Goal: Complete application form

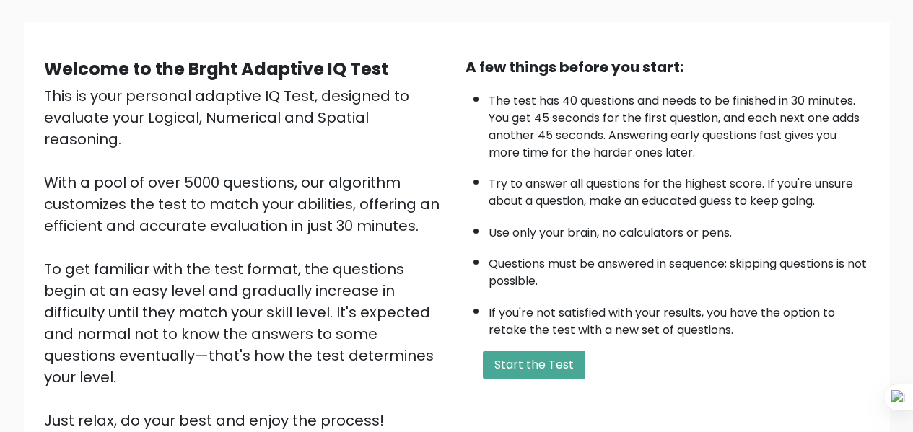
scroll to position [96, 0]
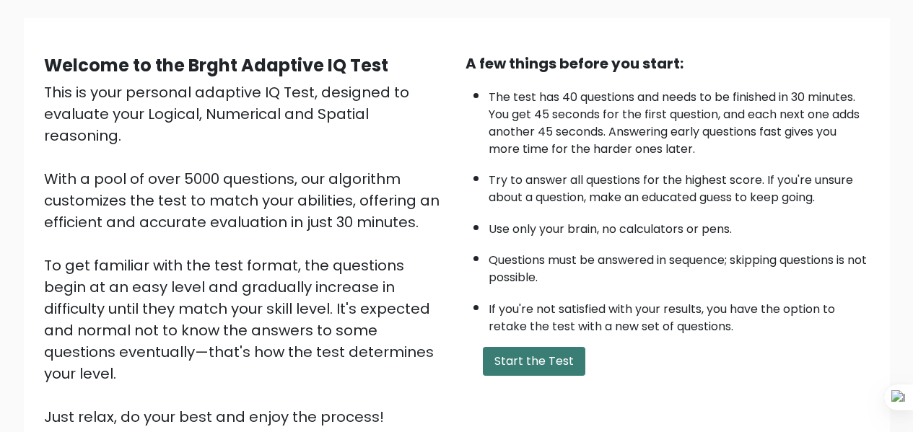
click at [564, 357] on button "Start the Test" at bounding box center [534, 361] width 103 height 29
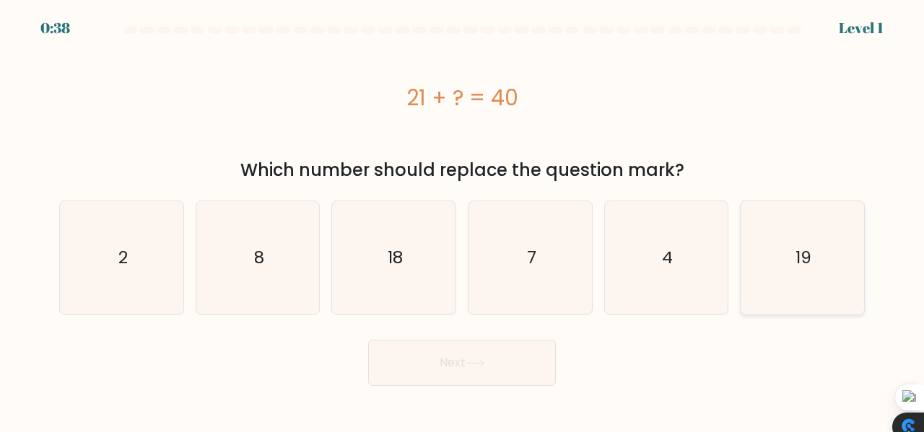
click at [804, 252] on text "19" at bounding box center [804, 258] width 16 height 24
click at [463, 220] on input "f. 19" at bounding box center [462, 219] width 1 height 4
radio input "true"
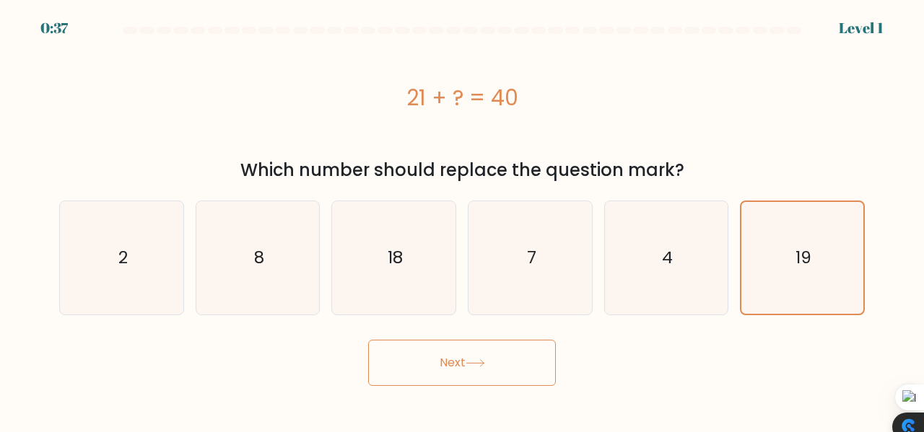
click at [490, 385] on button "Next" at bounding box center [462, 363] width 188 height 46
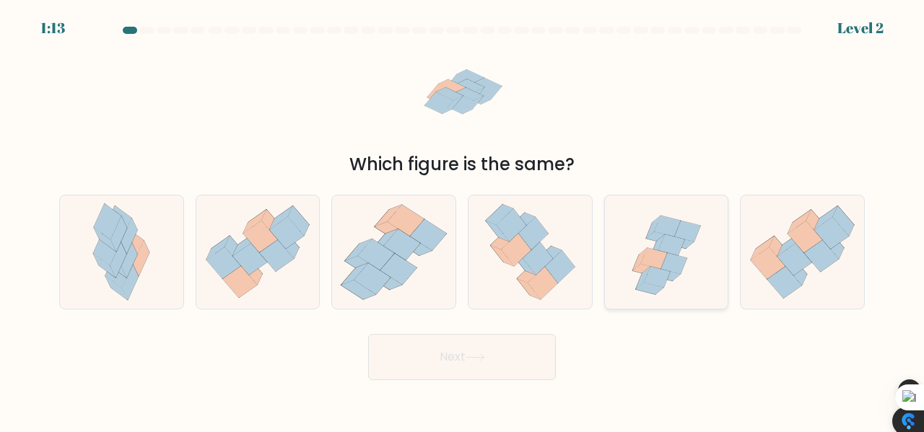
click at [676, 249] on icon at bounding box center [671, 245] width 26 height 21
click at [463, 220] on input "e." at bounding box center [462, 219] width 1 height 4
radio input "true"
click at [518, 352] on button "Next" at bounding box center [462, 357] width 188 height 46
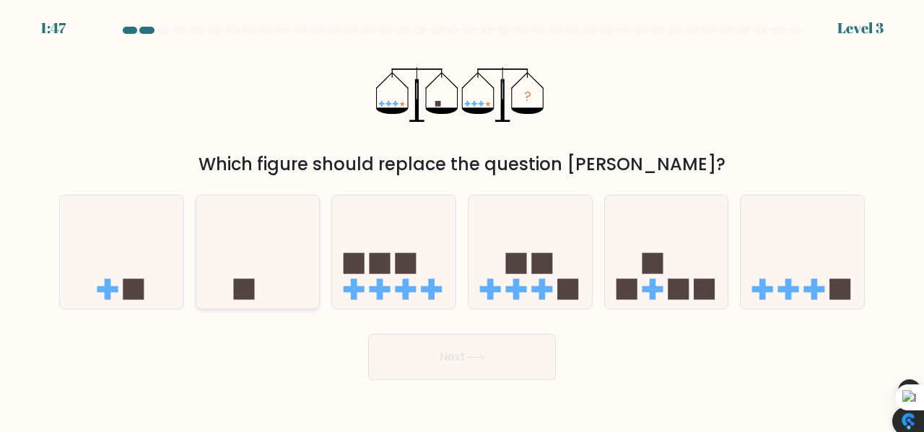
click at [258, 266] on icon at bounding box center [257, 252] width 123 height 102
click at [462, 220] on input "b." at bounding box center [462, 219] width 1 height 4
radio input "true"
click at [479, 365] on button "Next" at bounding box center [462, 357] width 188 height 46
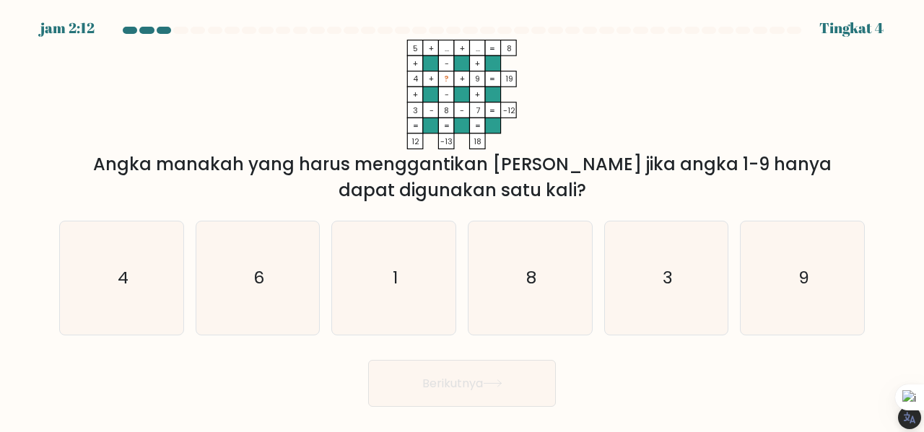
click at [652, 100] on icon "5 + ... + ... 8 + - + 4 + ? + 9 19 + - + 3 - 8 - 7 = -12 = = = = 12 -13 18 =" at bounding box center [461, 95] width 433 height 110
click at [261, 260] on icon "6" at bounding box center [257, 278] width 113 height 113
click at [462, 220] on input "B. 6" at bounding box center [462, 219] width 1 height 4
radio input "true"
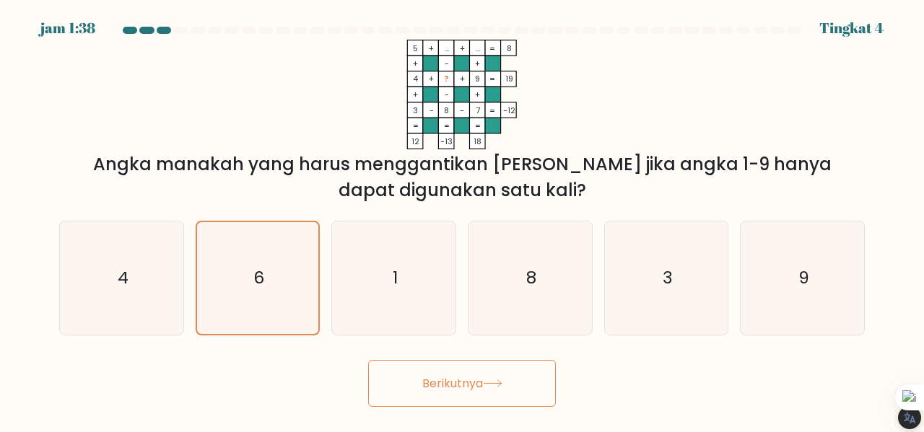
click at [499, 381] on icon at bounding box center [492, 384] width 19 height 8
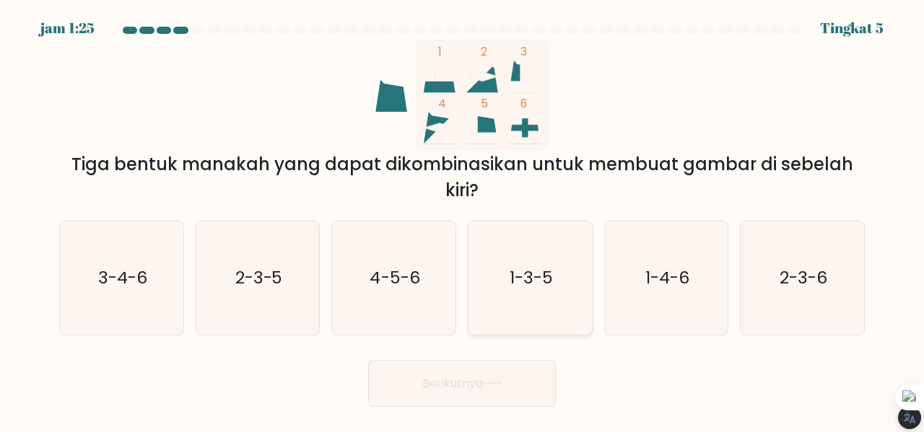
drag, startPoint x: 510, startPoint y: 262, endPoint x: 512, endPoint y: 275, distance: 13.1
click at [510, 263] on icon "1-3-5" at bounding box center [530, 278] width 113 height 113
click at [463, 220] on input "D. 1-3-5" at bounding box center [462, 219] width 1 height 4
radio input "true"
click at [503, 389] on button "Berikutnya" at bounding box center [462, 383] width 188 height 47
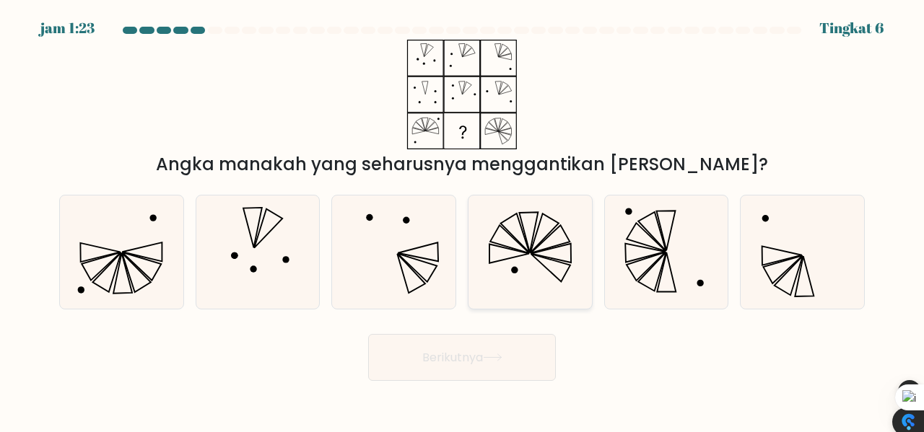
click at [542, 227] on icon at bounding box center [530, 252] width 113 height 113
click at [463, 220] on input "D." at bounding box center [462, 219] width 1 height 4
radio input "true"
click at [529, 366] on button "Berikutnya" at bounding box center [462, 357] width 188 height 47
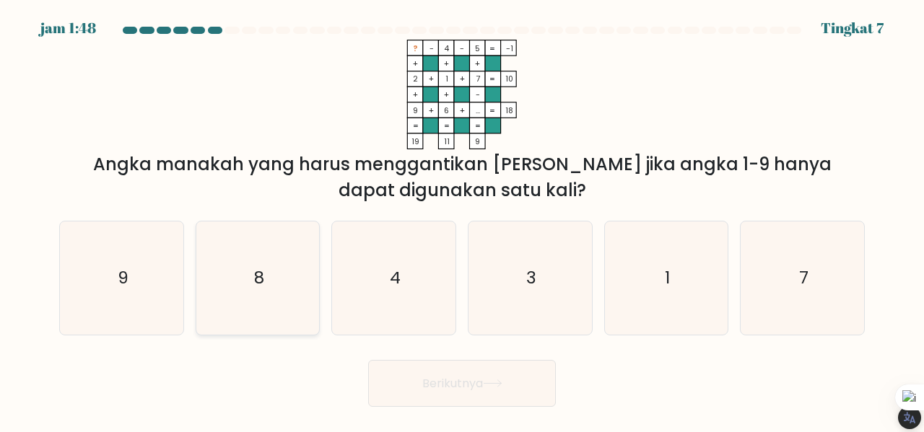
click at [290, 266] on icon "8" at bounding box center [257, 278] width 113 height 113
click at [462, 220] on input "B. 8" at bounding box center [462, 219] width 1 height 4
radio input "true"
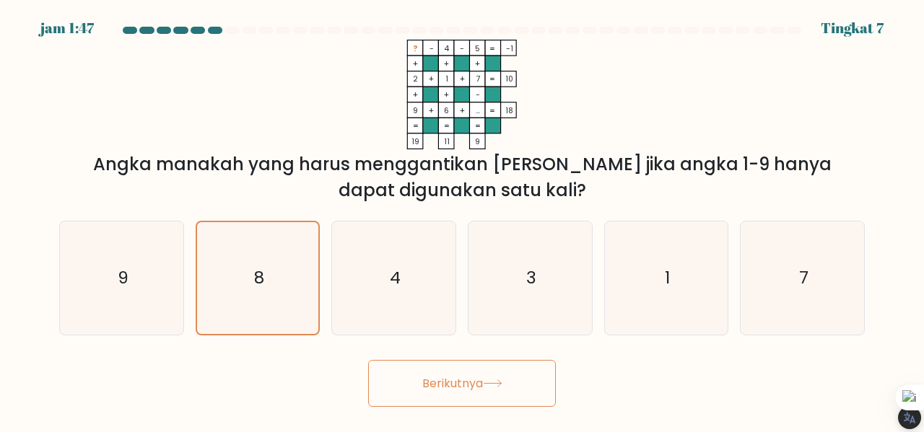
click at [496, 391] on button "Berikutnya" at bounding box center [462, 383] width 188 height 47
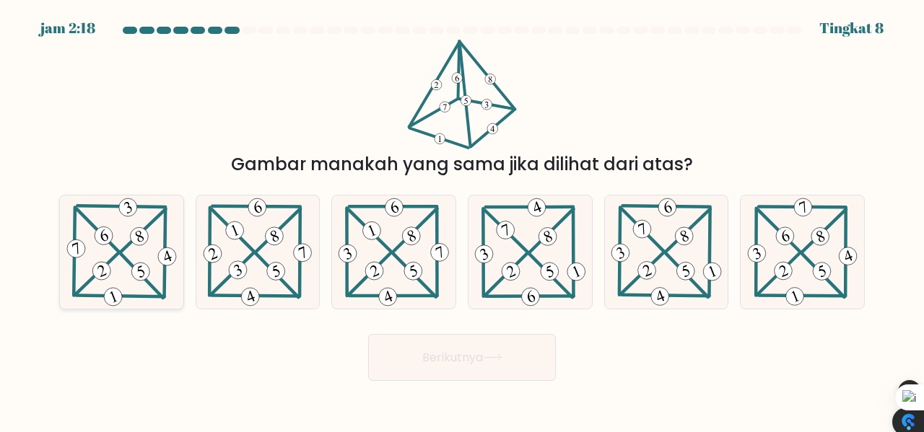
click at [103, 249] on icon at bounding box center [121, 252] width 115 height 113
click at [462, 220] on input "A." at bounding box center [462, 219] width 1 height 4
radio input "true"
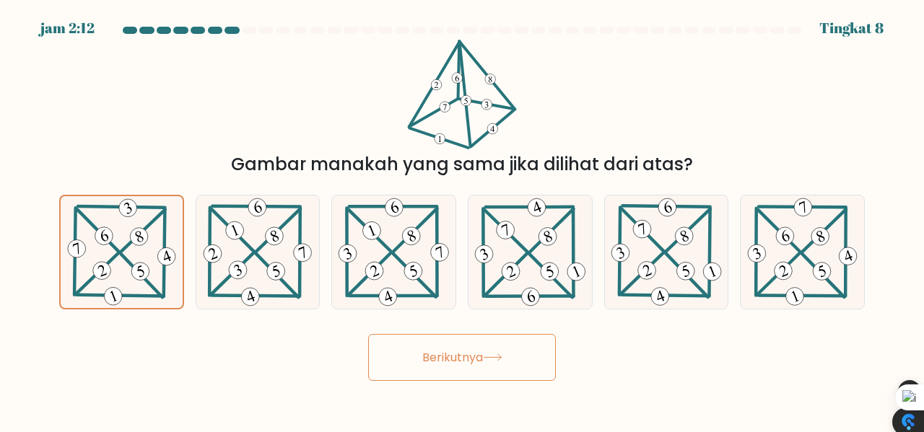
click at [514, 375] on button "Berikutnya" at bounding box center [462, 357] width 188 height 47
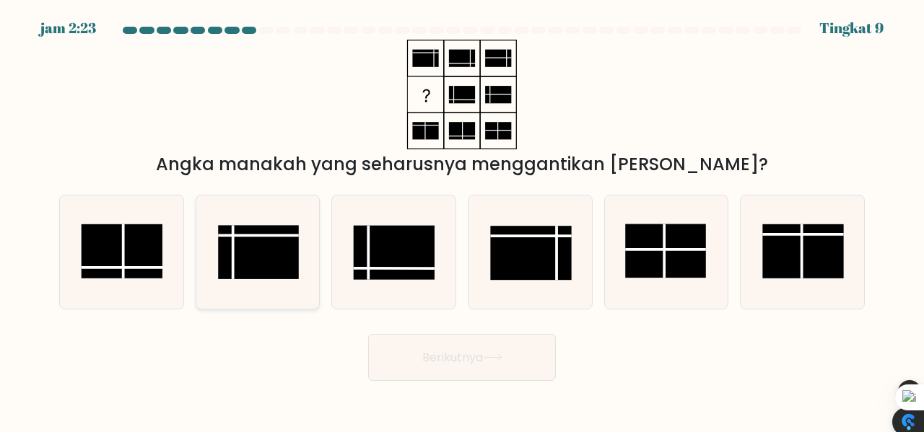
click at [261, 250] on rect at bounding box center [258, 253] width 81 height 54
click at [462, 220] on input "B." at bounding box center [462, 219] width 1 height 4
radio input "true"
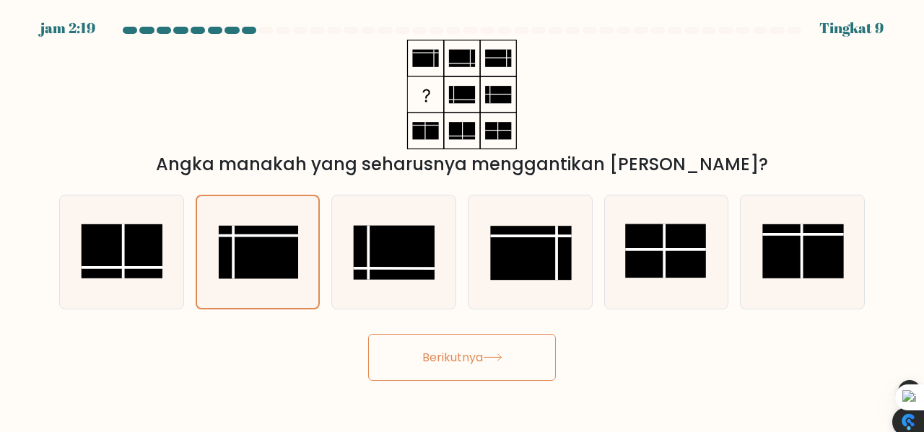
click at [447, 355] on font "Berikutnya" at bounding box center [452, 357] width 61 height 17
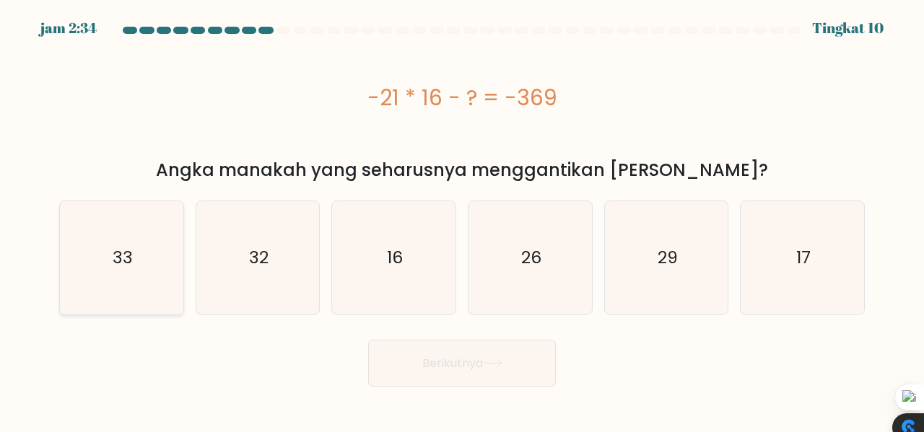
click at [113, 232] on icon "33" at bounding box center [121, 257] width 113 height 113
click at [462, 220] on input "A. 33" at bounding box center [462, 219] width 1 height 4
radio input "true"
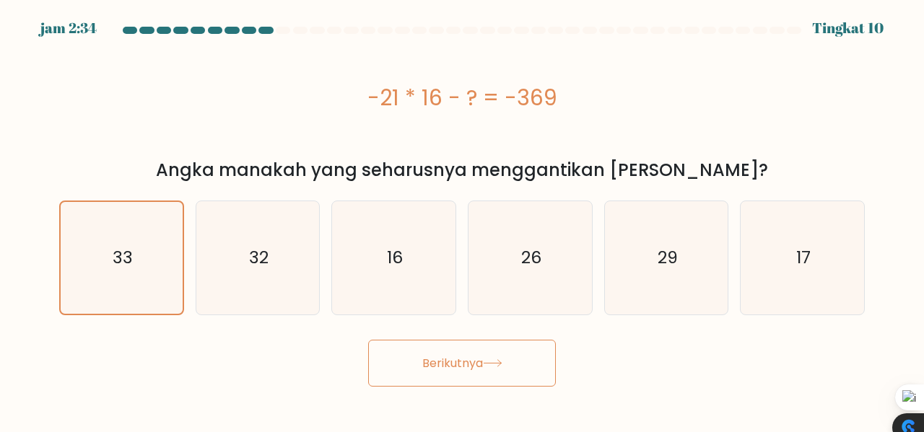
click at [492, 356] on button "Berikutnya" at bounding box center [462, 363] width 188 height 47
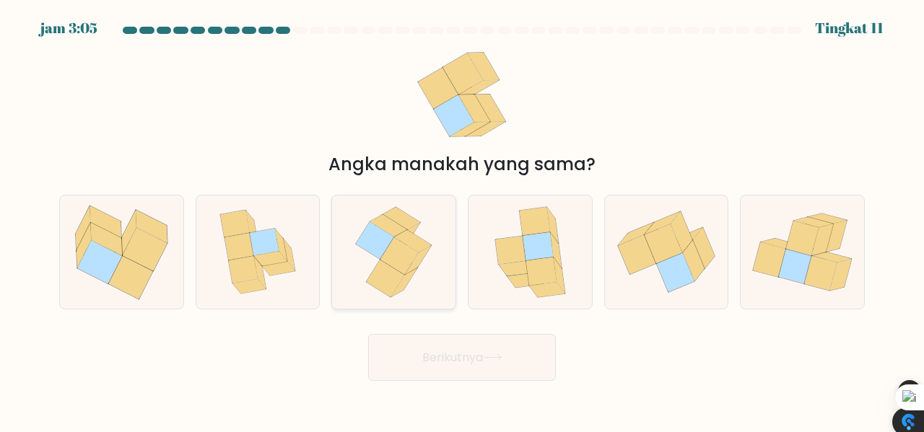
click at [385, 245] on icon at bounding box center [375, 240] width 38 height 37
click at [462, 220] on input "C." at bounding box center [462, 219] width 1 height 4
radio input "true"
click at [504, 345] on button "Berikutnya" at bounding box center [462, 357] width 188 height 47
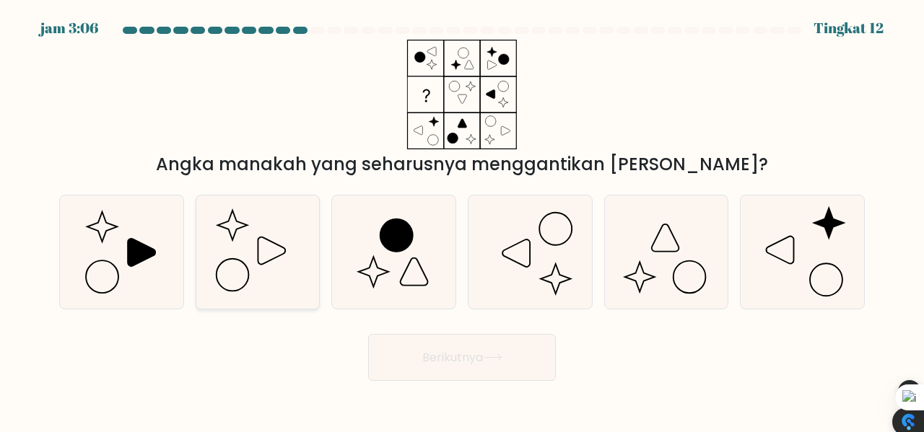
click at [247, 238] on icon at bounding box center [257, 252] width 113 height 113
click at [462, 220] on input "B." at bounding box center [462, 219] width 1 height 4
radio input "true"
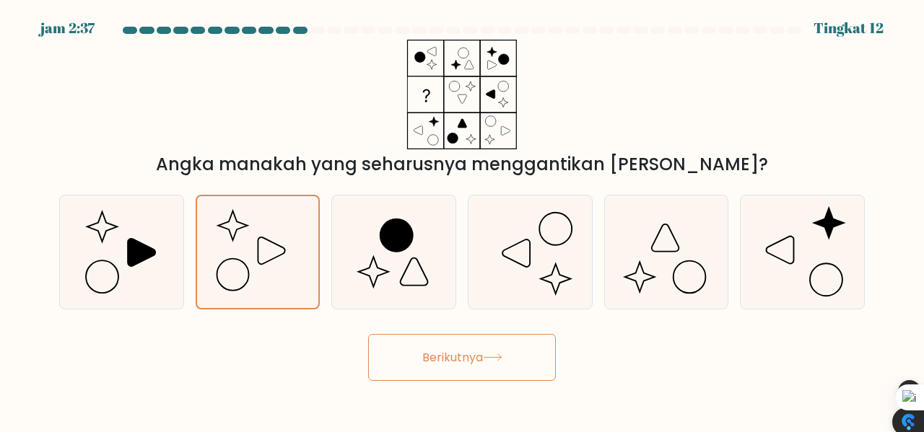
click at [482, 360] on font "Berikutnya" at bounding box center [452, 357] width 61 height 17
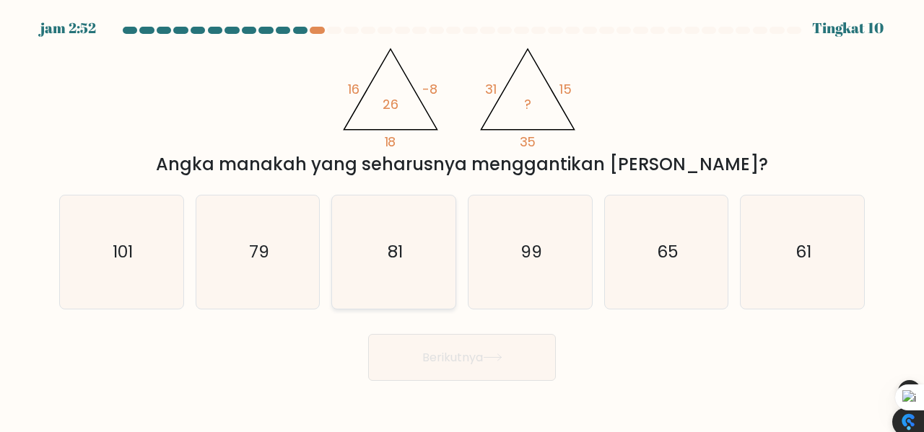
click at [386, 240] on icon "81" at bounding box center [393, 252] width 113 height 113
click at [462, 220] on input "C. 81" at bounding box center [462, 219] width 1 height 4
radio input "true"
click at [464, 355] on font "Berikutnya" at bounding box center [452, 357] width 61 height 17
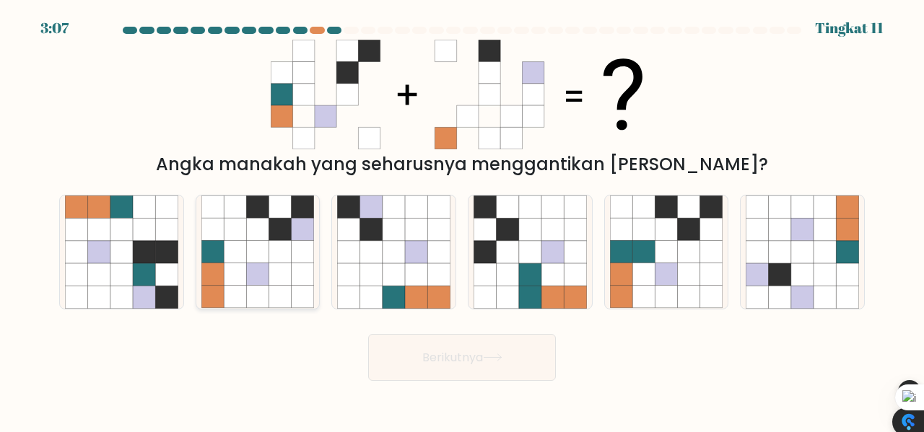
click at [292, 275] on icon at bounding box center [303, 275] width 22 height 22
click at [462, 220] on input "B." at bounding box center [462, 219] width 1 height 4
radio input "true"
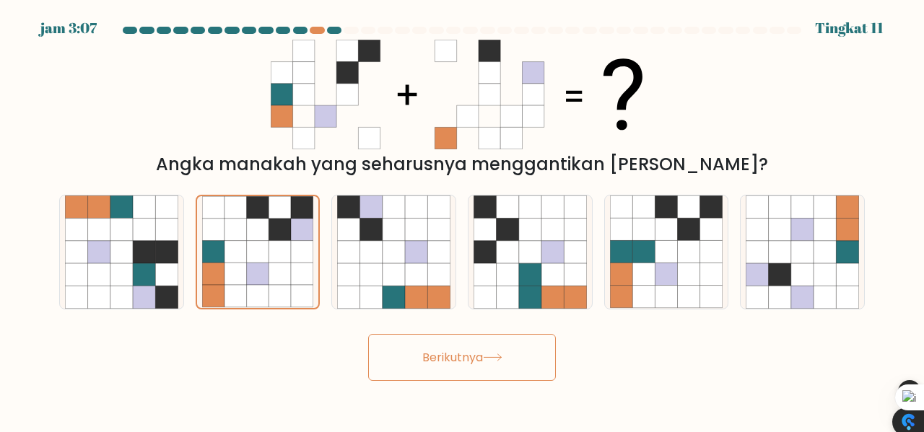
click at [483, 362] on font "Berikutnya" at bounding box center [452, 357] width 61 height 17
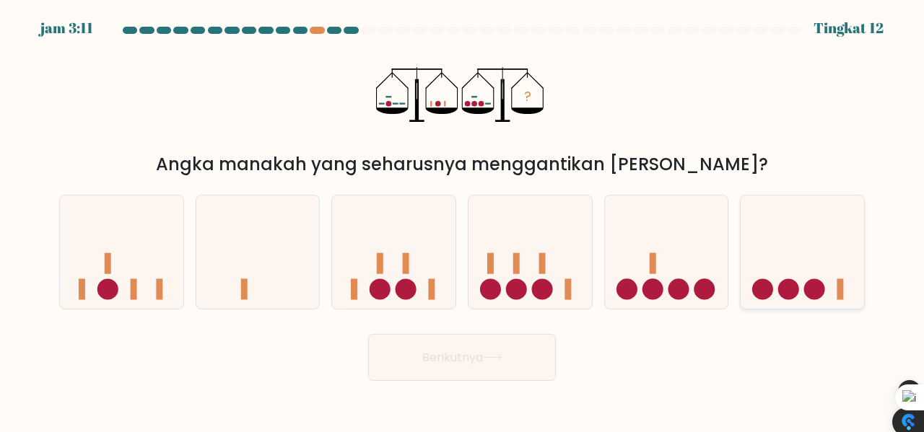
click at [809, 260] on icon at bounding box center [802, 252] width 123 height 102
click at [463, 220] on input "F." at bounding box center [462, 219] width 1 height 4
radio input "true"
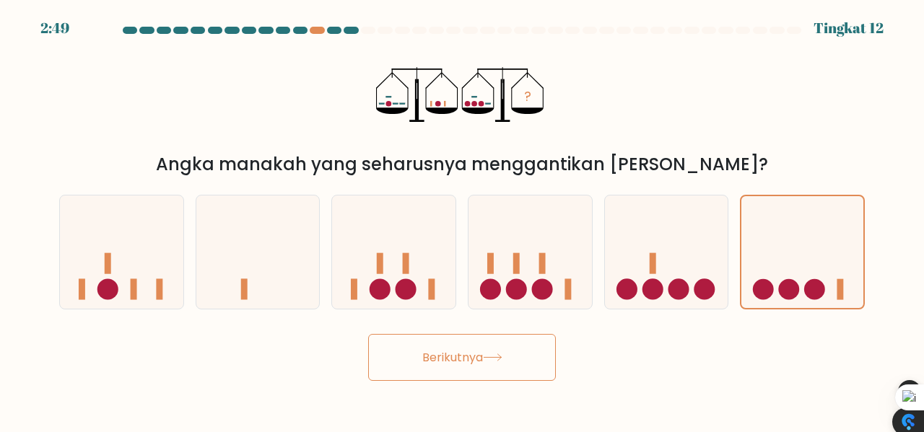
click at [506, 346] on button "Berikutnya" at bounding box center [462, 357] width 188 height 47
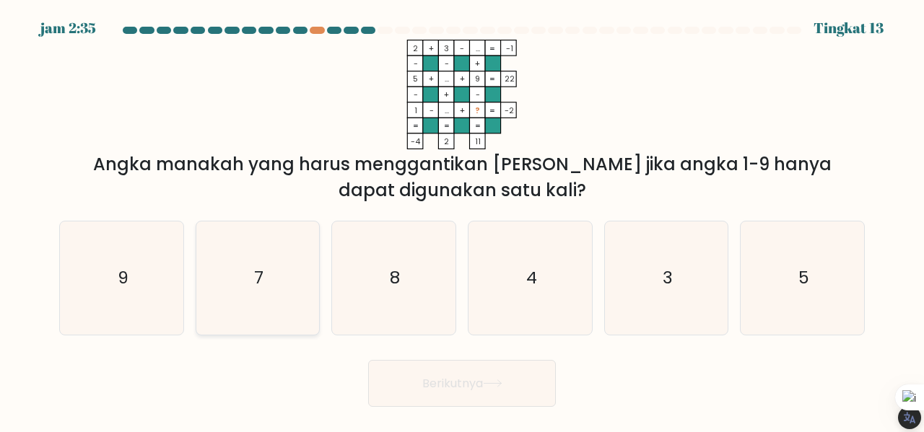
click at [288, 266] on icon "7" at bounding box center [257, 278] width 113 height 113
click at [462, 220] on input "B. 7" at bounding box center [462, 219] width 1 height 4
radio input "true"
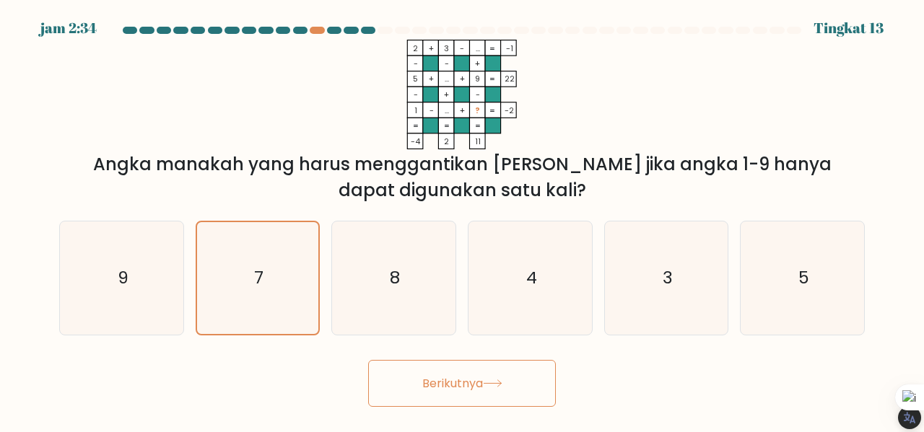
click at [467, 375] on button "Berikutnya" at bounding box center [462, 383] width 188 height 47
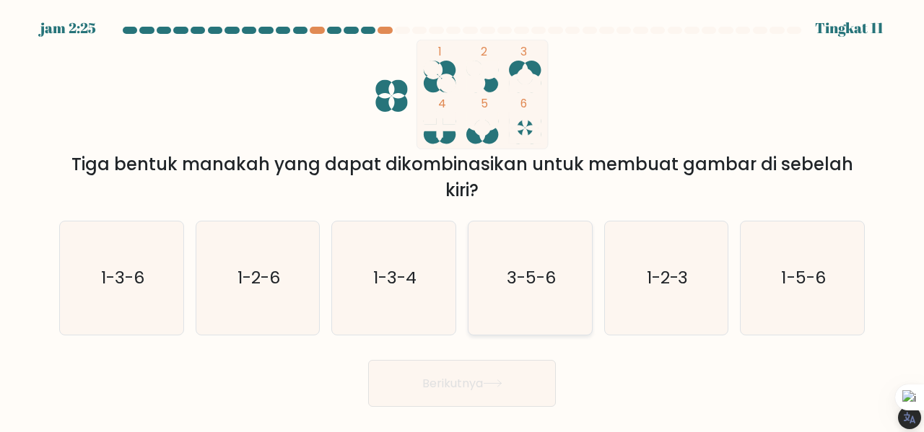
click at [530, 253] on icon "3-5-6" at bounding box center [530, 278] width 113 height 113
click at [463, 220] on input "D. 3-5-6" at bounding box center [462, 219] width 1 height 4
radio input "true"
click at [508, 381] on button "Berikutnya" at bounding box center [462, 383] width 188 height 47
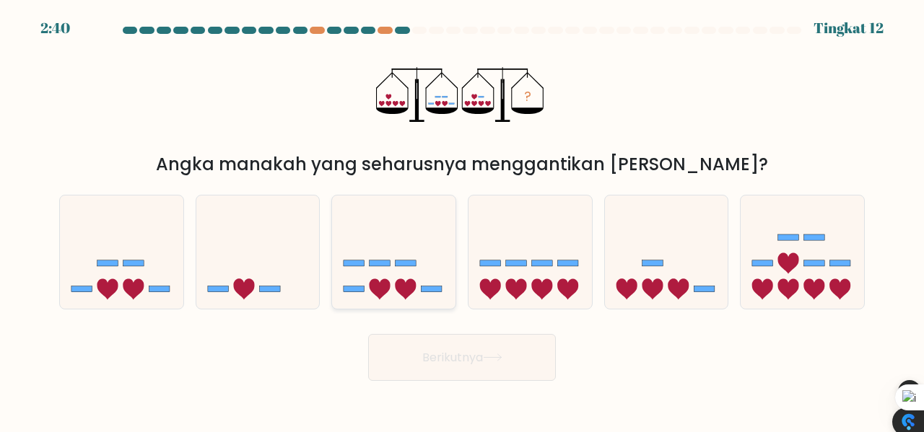
click at [408, 257] on icon at bounding box center [393, 252] width 123 height 102
click at [462, 220] on input "C." at bounding box center [462, 219] width 1 height 4
radio input "true"
click at [478, 372] on button "Berikutnya" at bounding box center [462, 357] width 188 height 47
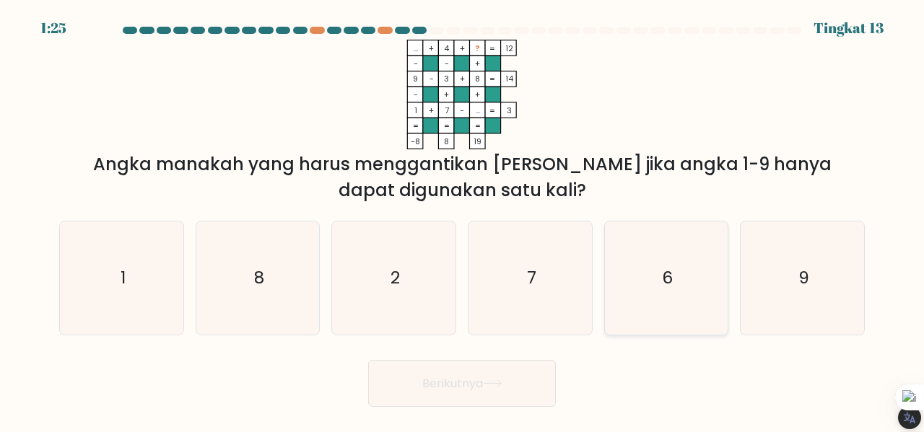
click at [691, 279] on icon "6" at bounding box center [666, 278] width 113 height 113
click at [463, 220] on input "Dan. 6" at bounding box center [462, 219] width 1 height 4
radio input "true"
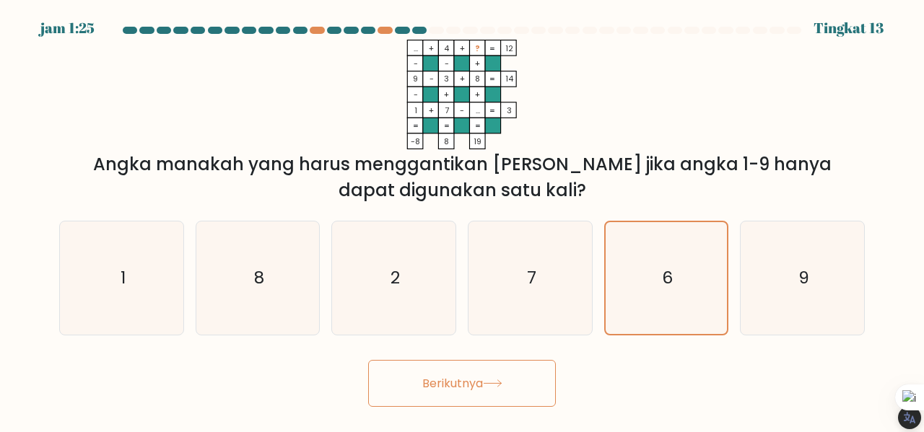
click at [483, 383] on font "Berikutnya" at bounding box center [452, 383] width 61 height 17
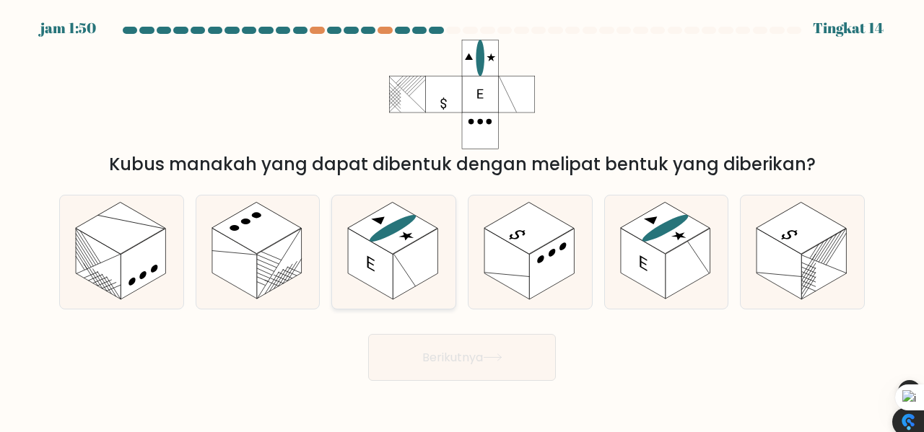
click at [407, 237] on icon at bounding box center [407, 236] width 21 height 12
click at [462, 220] on input "C." at bounding box center [462, 219] width 1 height 4
radio input "true"
click at [438, 353] on font "Berikutnya" at bounding box center [452, 357] width 61 height 17
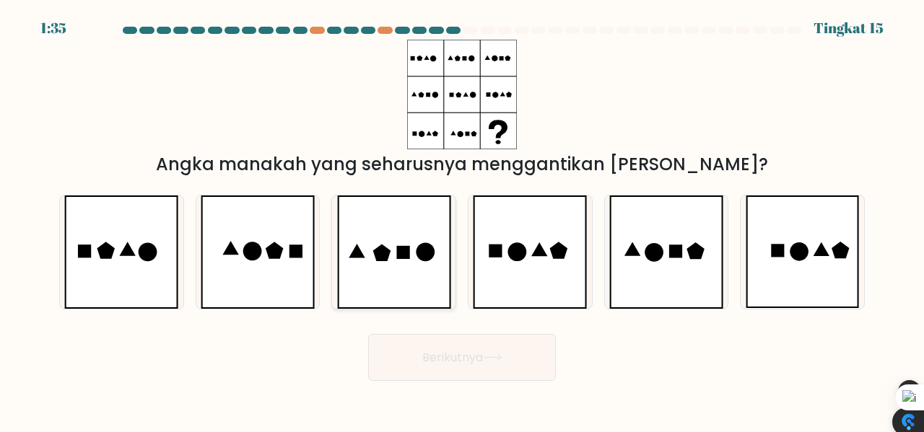
click at [388, 243] on icon at bounding box center [394, 252] width 114 height 113
click at [462, 220] on input "C." at bounding box center [462, 219] width 1 height 4
radio input "true"
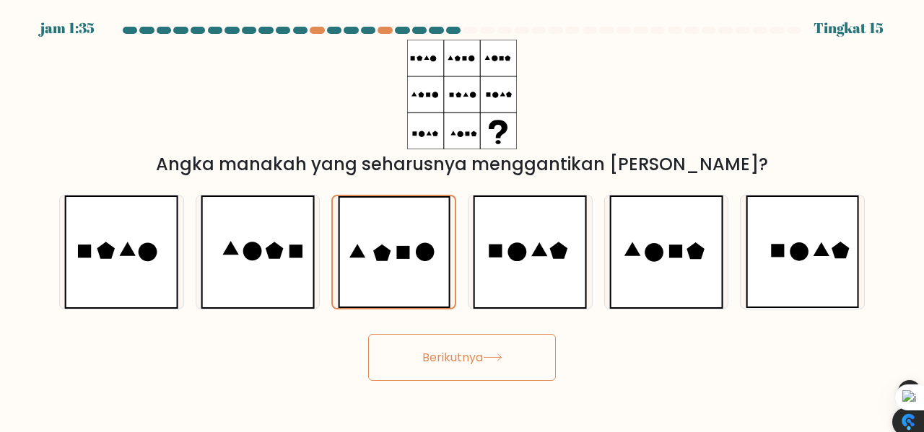
click at [531, 360] on button "Berikutnya" at bounding box center [462, 357] width 188 height 47
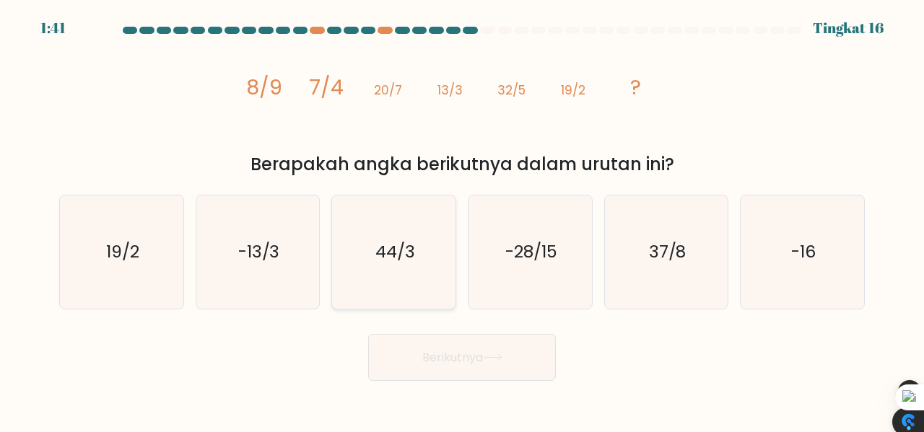
click at [375, 252] on text "44/3" at bounding box center [395, 252] width 40 height 24
click at [462, 220] on input "C. 44/3" at bounding box center [462, 219] width 1 height 4
radio input "true"
click at [490, 368] on button "Berikutnya" at bounding box center [462, 357] width 188 height 47
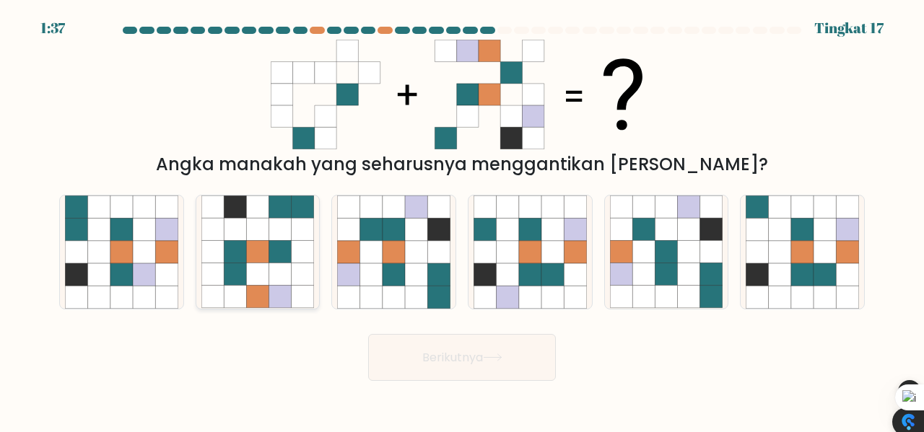
click at [279, 276] on icon at bounding box center [280, 275] width 22 height 22
click at [462, 220] on input "B." at bounding box center [462, 219] width 1 height 4
radio input "true"
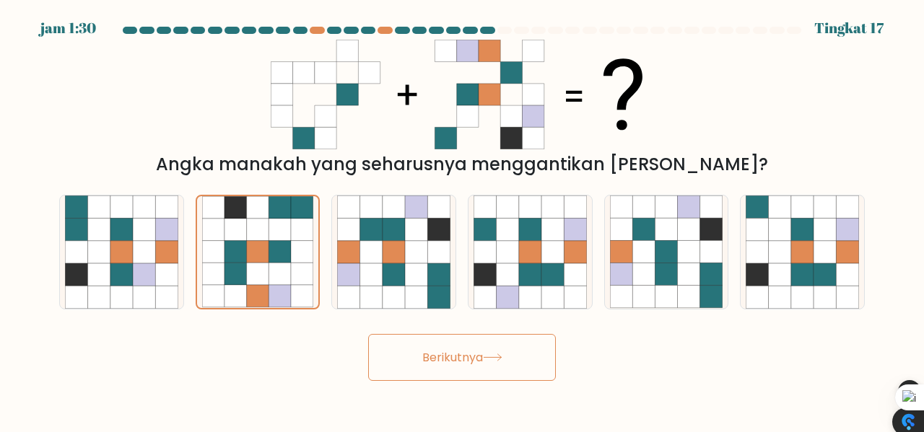
click at [423, 360] on font "Berikutnya" at bounding box center [452, 357] width 61 height 17
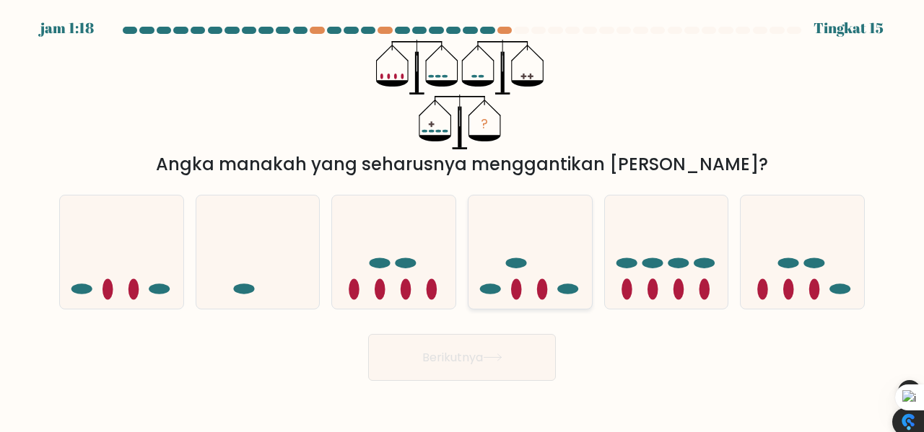
click at [492, 225] on icon at bounding box center [530, 252] width 123 height 102
click at [463, 220] on input "D." at bounding box center [462, 219] width 1 height 4
radio input "true"
click at [284, 252] on icon at bounding box center [257, 252] width 123 height 102
click at [462, 220] on input "B." at bounding box center [462, 219] width 1 height 4
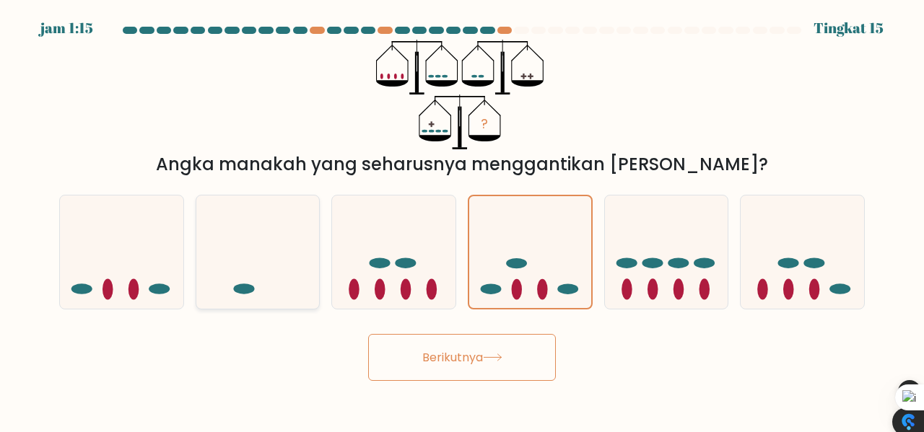
radio input "true"
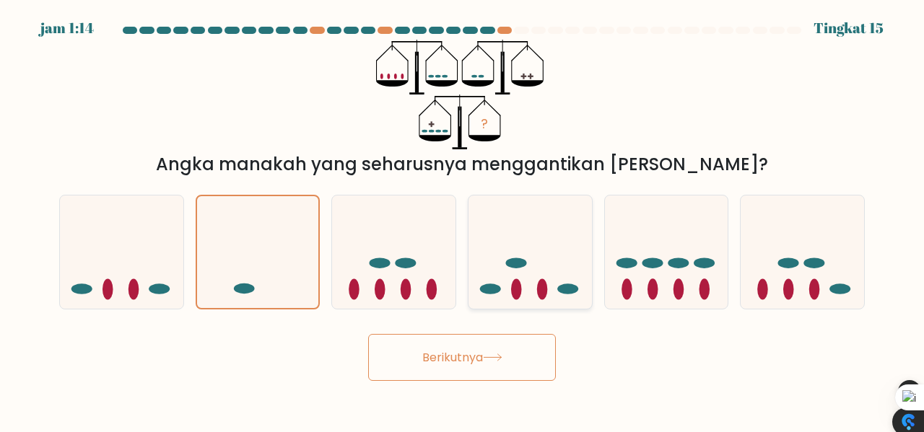
click at [526, 257] on icon at bounding box center [530, 252] width 123 height 102
click at [463, 220] on input "D." at bounding box center [462, 219] width 1 height 4
radio input "true"
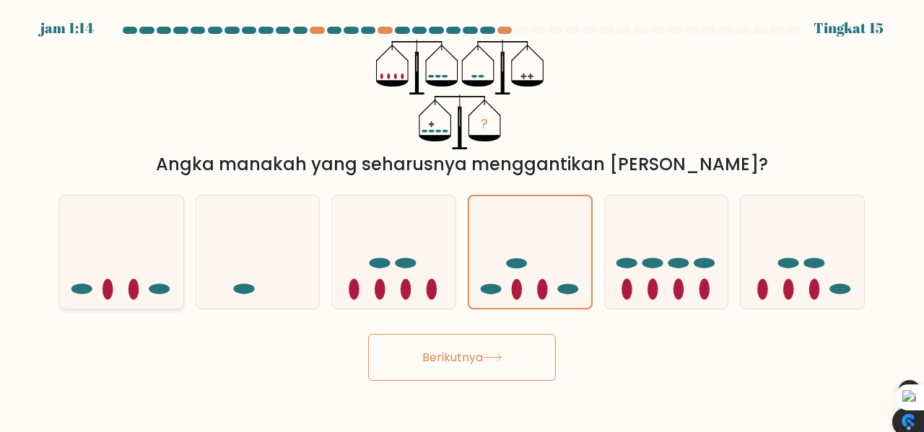
click at [120, 251] on icon at bounding box center [121, 252] width 123 height 102
click at [462, 220] on input "A." at bounding box center [462, 219] width 1 height 4
radio input "true"
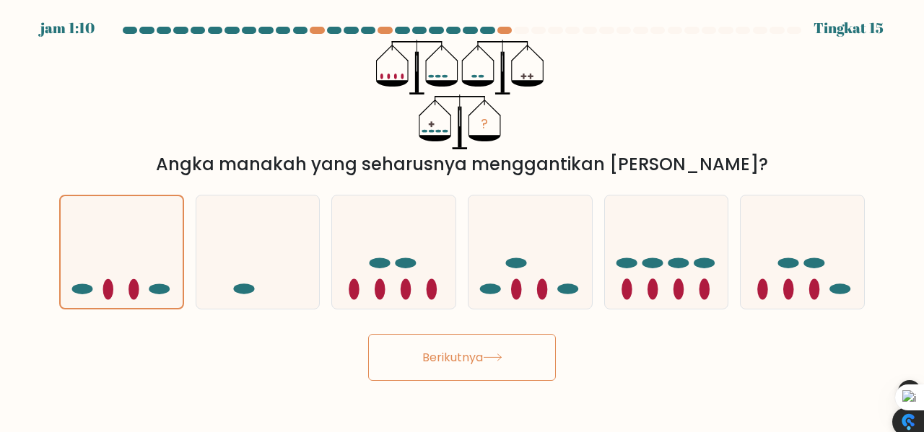
drag, startPoint x: 440, startPoint y: 357, endPoint x: 448, endPoint y: 363, distance: 9.8
click at [440, 357] on font "Berikutnya" at bounding box center [452, 357] width 61 height 17
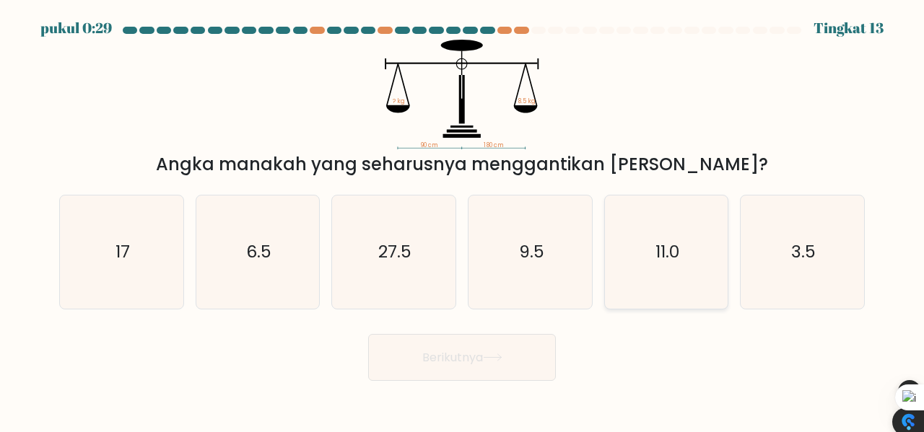
click at [677, 280] on icon "11.0" at bounding box center [666, 252] width 113 height 113
click at [463, 220] on input "Dan. 11.0" at bounding box center [462, 219] width 1 height 4
radio input "true"
click at [487, 353] on button "Berikutnya" at bounding box center [462, 357] width 188 height 47
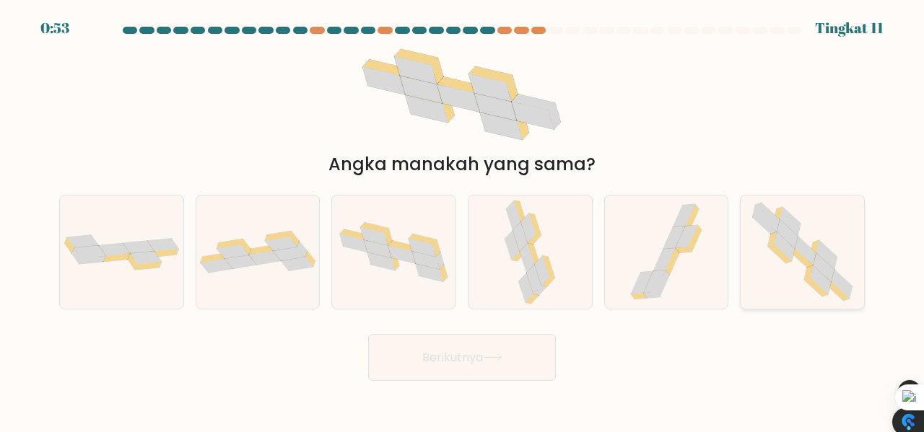
drag, startPoint x: 822, startPoint y: 230, endPoint x: 814, endPoint y: 240, distance: 12.4
click at [822, 230] on icon at bounding box center [803, 252] width 116 height 113
click at [463, 220] on input "F." at bounding box center [462, 219] width 1 height 4
radio input "true"
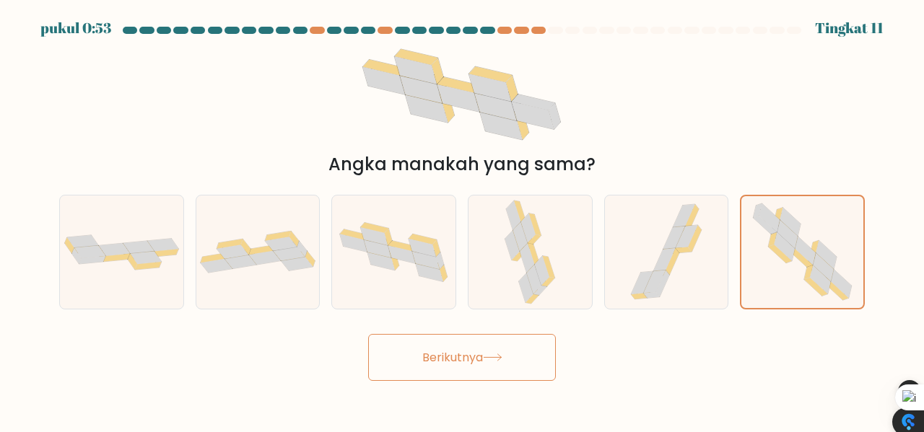
click at [517, 365] on button "Berikutnya" at bounding box center [462, 357] width 188 height 47
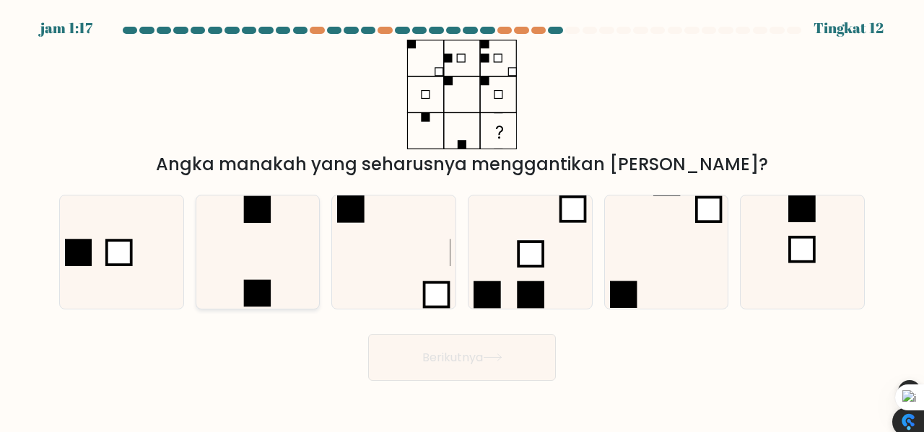
click at [273, 258] on icon at bounding box center [257, 252] width 113 height 113
click at [462, 220] on input "B." at bounding box center [462, 219] width 1 height 4
radio input "true"
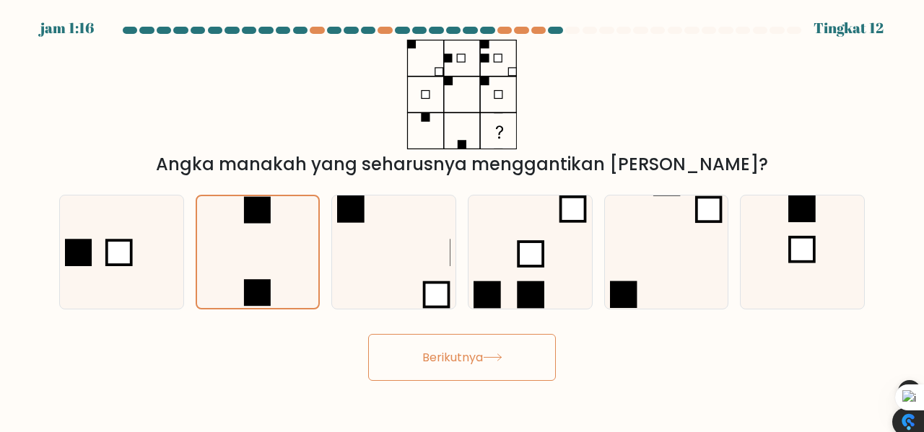
click at [479, 358] on font "Berikutnya" at bounding box center [452, 357] width 61 height 17
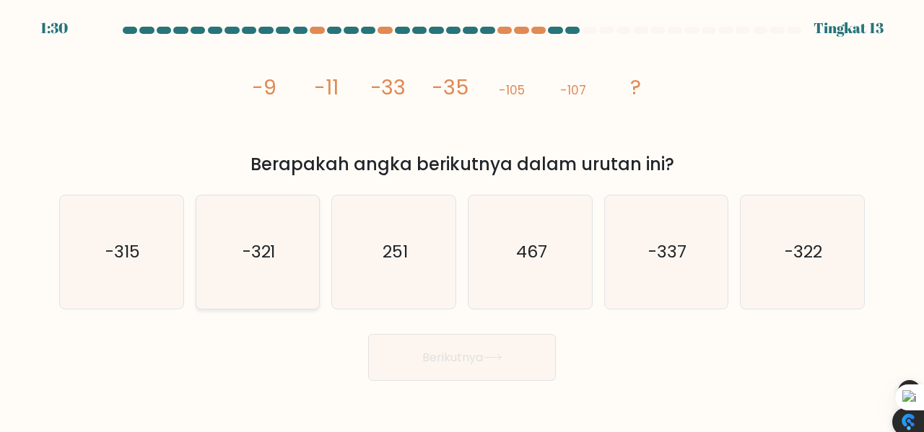
click at [266, 256] on text "-321" at bounding box center [259, 252] width 33 height 24
click at [462, 220] on input "B. -321" at bounding box center [462, 219] width 1 height 4
radio input "true"
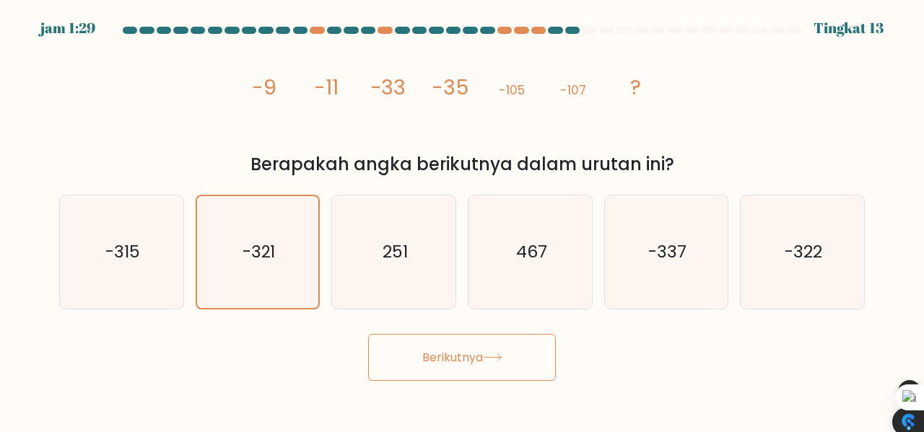
click at [493, 364] on button "Berikutnya" at bounding box center [462, 357] width 188 height 47
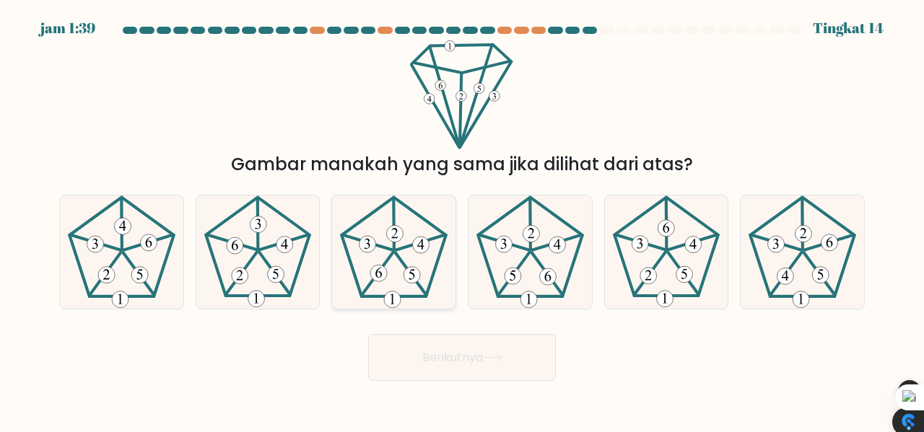
click at [402, 259] on icon at bounding box center [393, 252] width 113 height 113
click at [462, 220] on input "C." at bounding box center [462, 219] width 1 height 4
radio input "true"
click at [500, 342] on button "Berikutnya" at bounding box center [462, 357] width 188 height 47
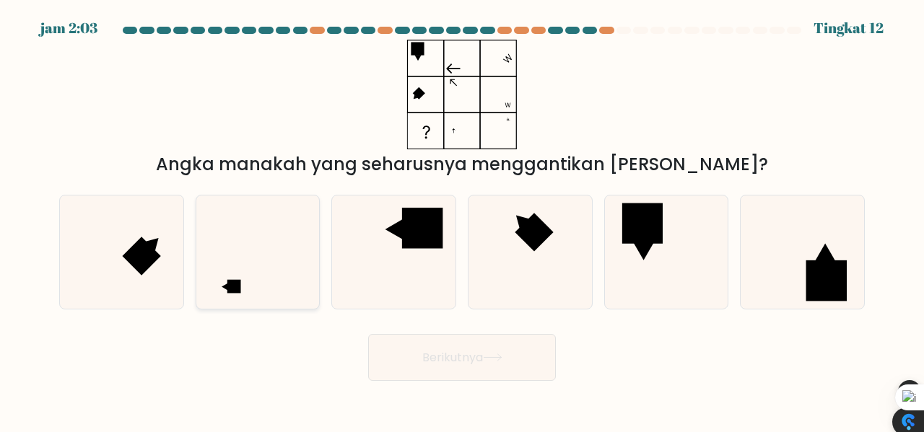
click at [274, 248] on icon at bounding box center [257, 252] width 113 height 113
click at [462, 220] on input "B." at bounding box center [462, 219] width 1 height 4
radio input "true"
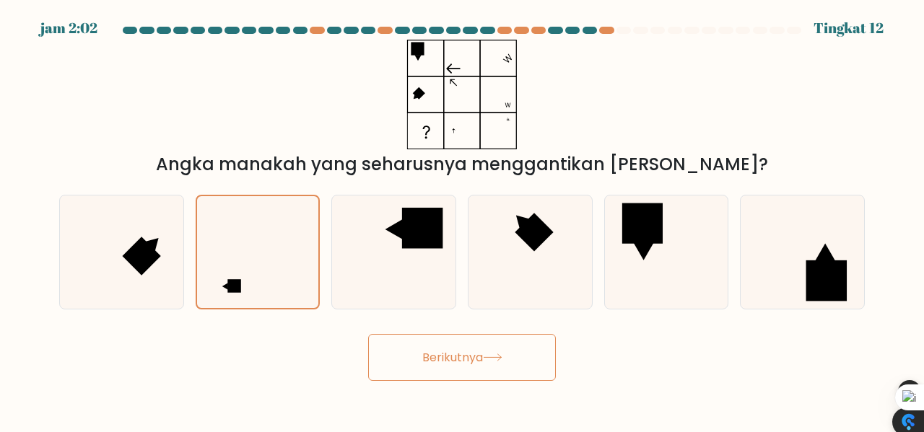
drag, startPoint x: 466, startPoint y: 355, endPoint x: 484, endPoint y: 350, distance: 19.3
click at [466, 355] on font "Berikutnya" at bounding box center [452, 357] width 61 height 17
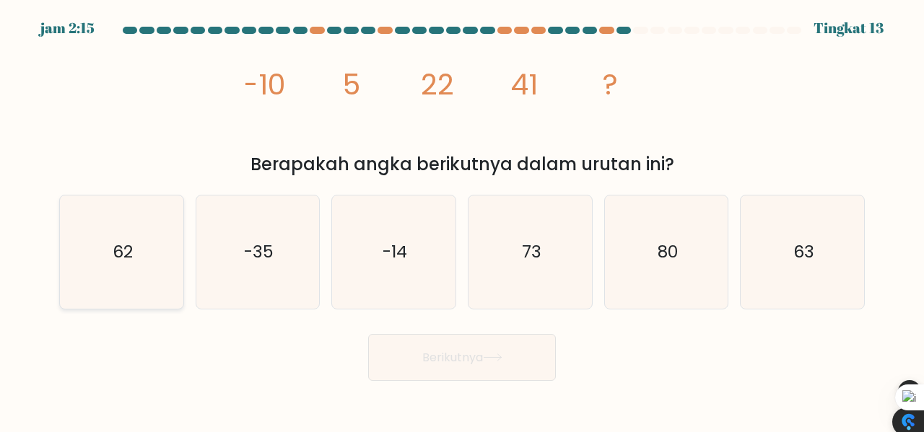
click at [123, 264] on text "62" at bounding box center [123, 252] width 20 height 24
click at [462, 220] on input "A. 62" at bounding box center [462, 219] width 1 height 4
radio input "true"
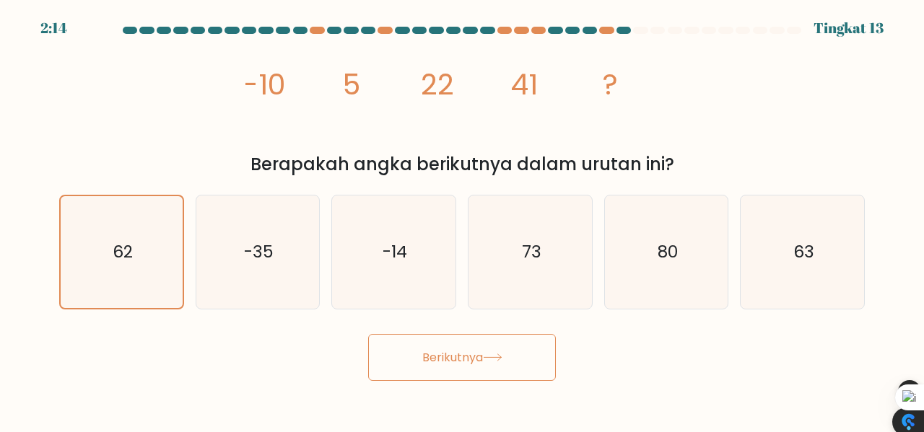
click at [456, 365] on font "Berikutnya" at bounding box center [452, 357] width 61 height 17
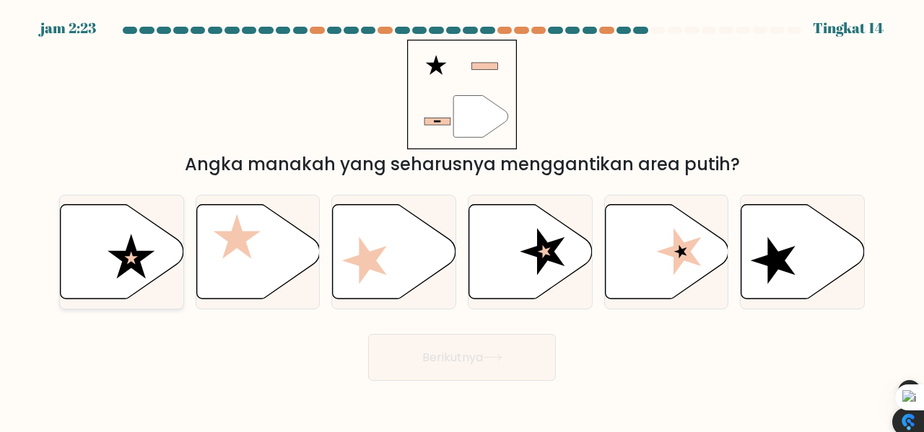
click at [147, 228] on icon at bounding box center [122, 252] width 123 height 95
click at [462, 220] on input "A." at bounding box center [462, 219] width 1 height 4
radio input "true"
click at [458, 357] on font "Berikutnya" at bounding box center [452, 357] width 61 height 17
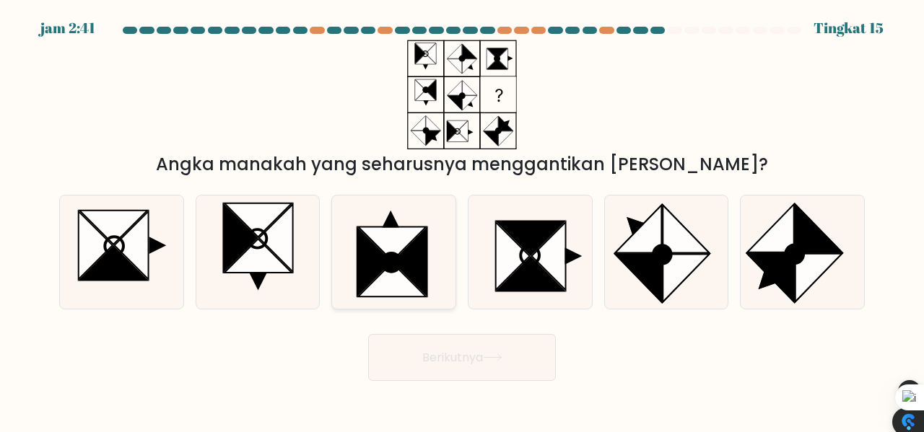
click at [419, 259] on icon at bounding box center [411, 262] width 34 height 68
click at [462, 220] on input "C." at bounding box center [462, 219] width 1 height 4
radio input "true"
click at [476, 369] on button "Berikutnya" at bounding box center [462, 357] width 188 height 47
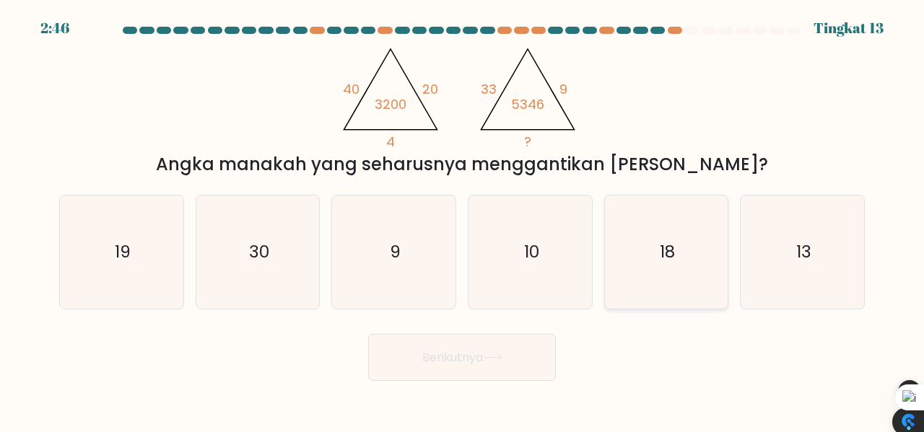
click at [661, 236] on icon "18" at bounding box center [666, 252] width 113 height 113
click at [463, 220] on input "Dan. 18" at bounding box center [462, 219] width 1 height 4
radio input "true"
click at [471, 362] on font "Berikutnya" at bounding box center [452, 357] width 61 height 17
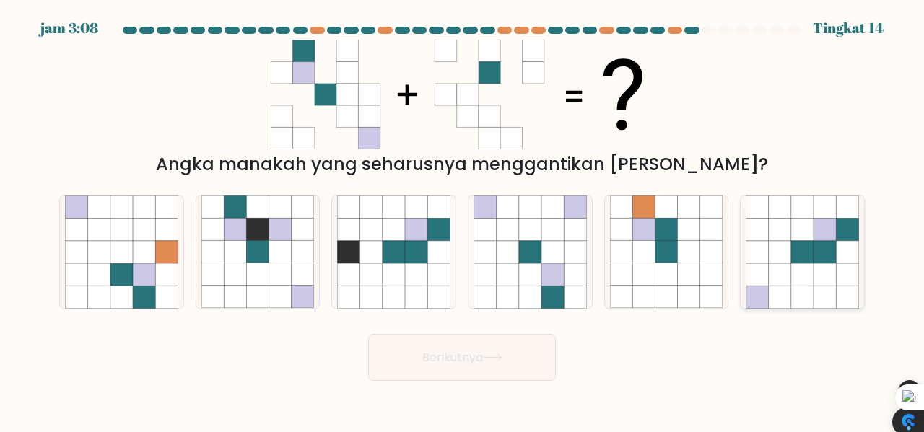
click at [849, 291] on icon at bounding box center [847, 298] width 22 height 22
click at [463, 220] on input "F." at bounding box center [462, 219] width 1 height 4
radio input "true"
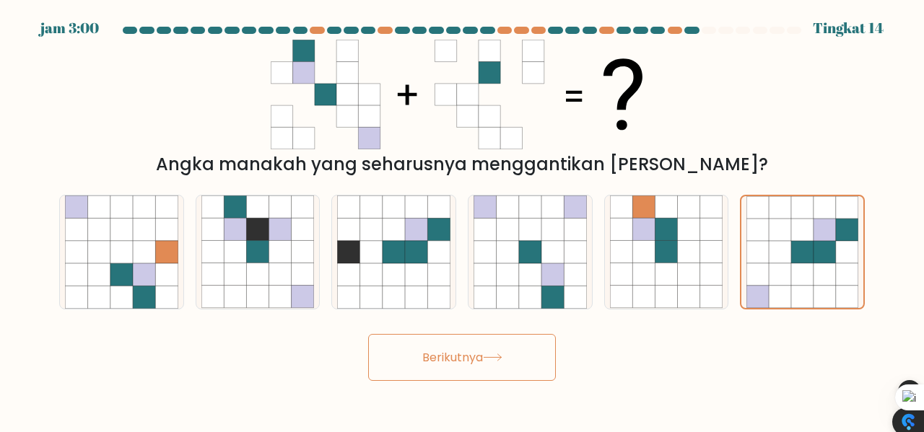
click at [494, 360] on icon at bounding box center [492, 358] width 19 height 8
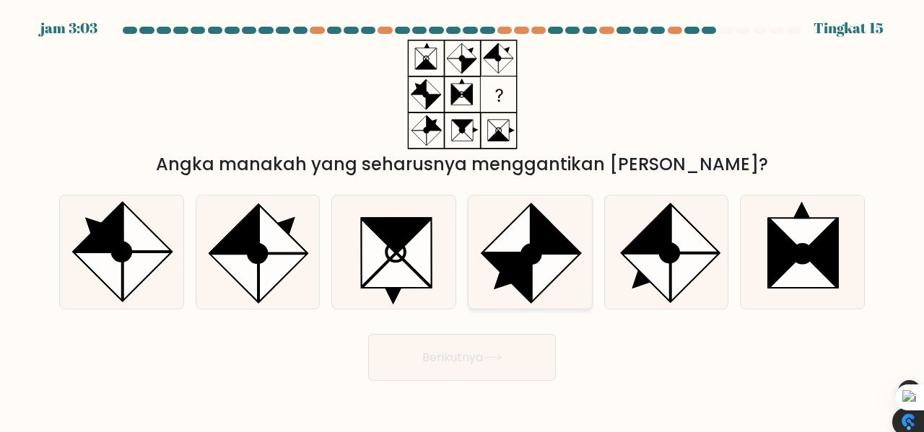
click at [548, 239] on icon at bounding box center [556, 229] width 48 height 48
click at [463, 220] on input "D." at bounding box center [462, 219] width 1 height 4
radio input "true"
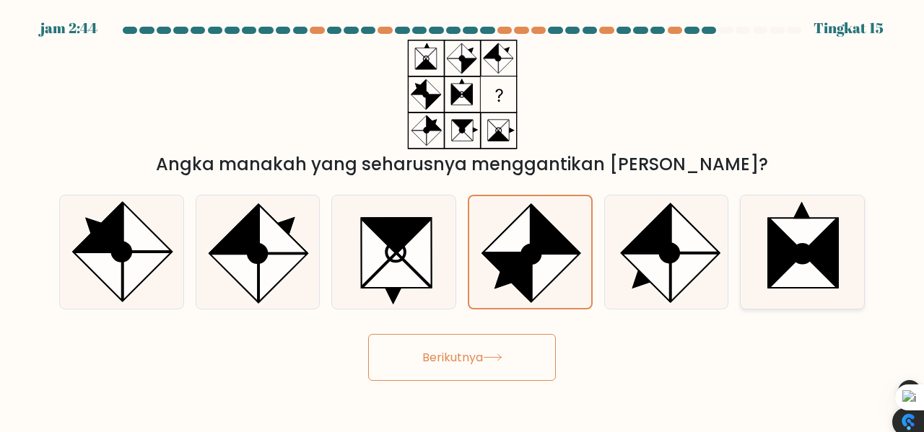
click at [832, 253] on icon at bounding box center [821, 253] width 34 height 68
click at [463, 220] on input "F." at bounding box center [462, 219] width 1 height 4
radio input "true"
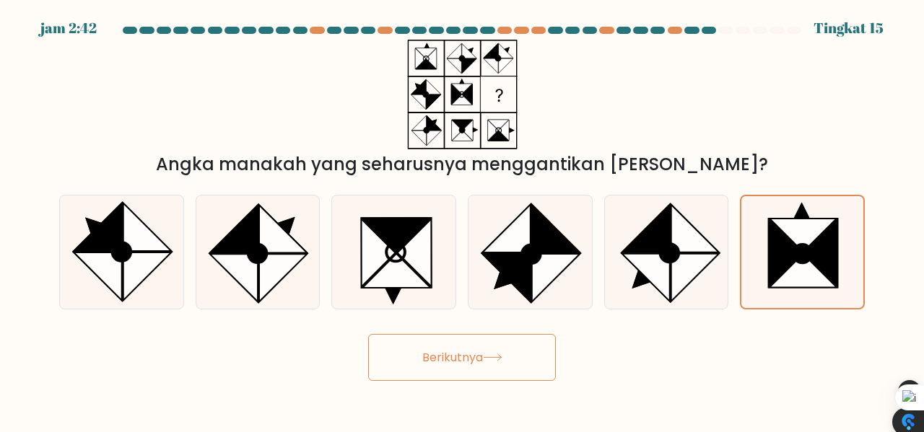
click at [518, 358] on button "Berikutnya" at bounding box center [462, 357] width 188 height 47
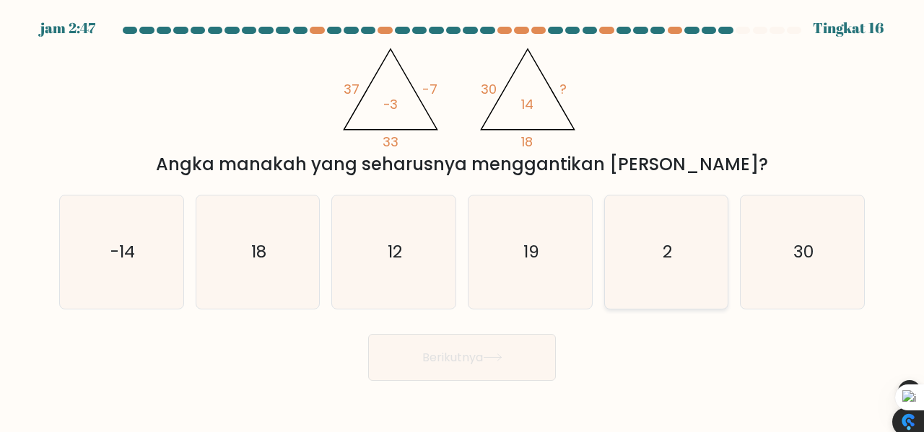
click at [684, 258] on icon "2" at bounding box center [666, 252] width 113 height 113
click at [463, 220] on input "Dan. 2" at bounding box center [462, 219] width 1 height 4
radio input "true"
click at [467, 370] on button "Berikutnya" at bounding box center [462, 357] width 188 height 47
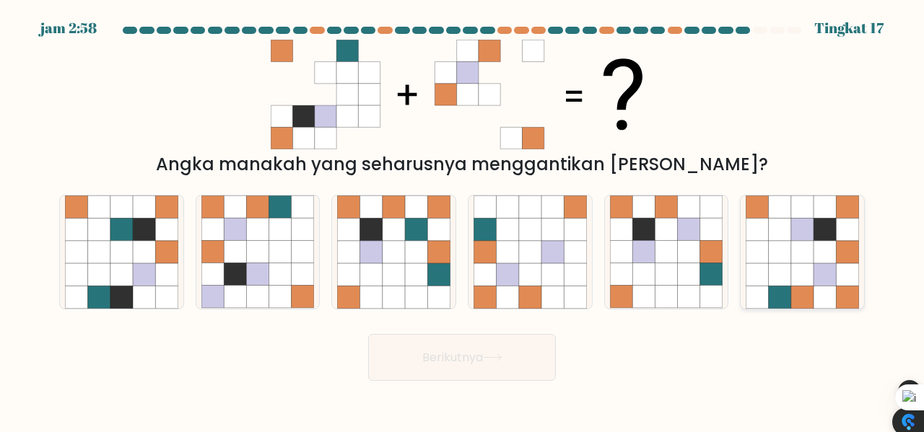
click at [843, 282] on icon at bounding box center [847, 275] width 22 height 22
click at [463, 220] on input "F." at bounding box center [462, 219] width 1 height 4
radio input "true"
click at [425, 353] on font "Berikutnya" at bounding box center [452, 357] width 61 height 17
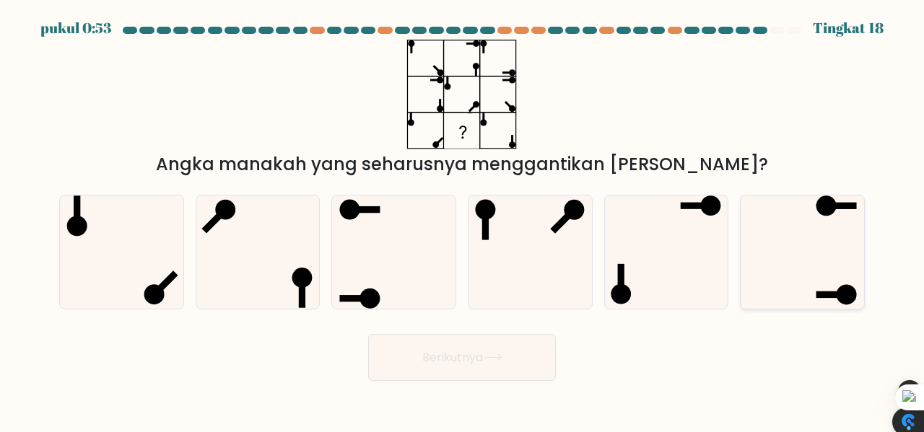
click at [822, 264] on icon at bounding box center [802, 252] width 113 height 113
click at [463, 220] on input "F." at bounding box center [462, 219] width 1 height 4
radio input "true"
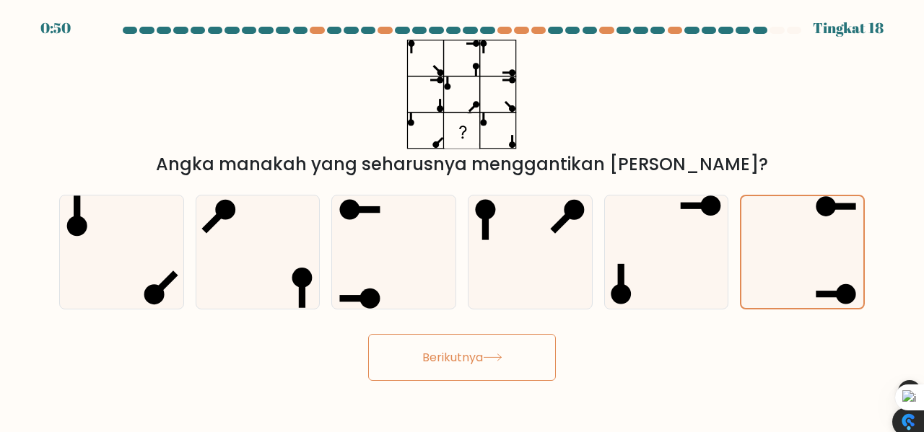
click at [515, 362] on button "Berikutnya" at bounding box center [462, 357] width 188 height 47
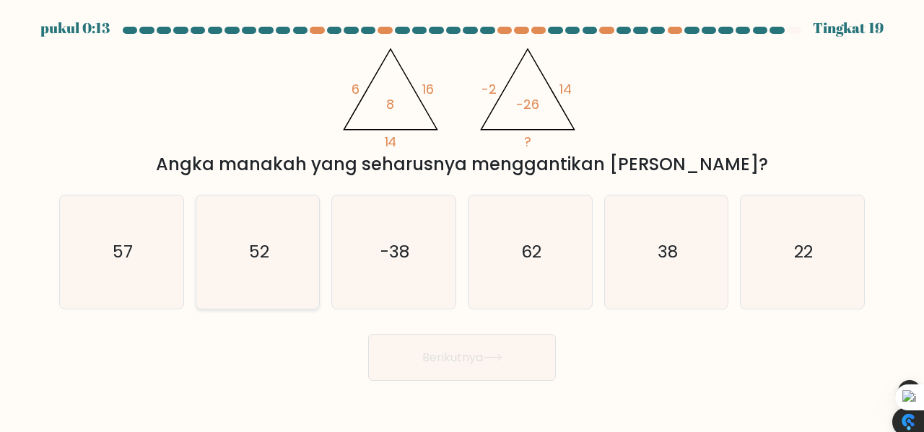
click at [269, 257] on icon "52" at bounding box center [257, 252] width 113 height 113
click at [462, 220] on input "B. 52" at bounding box center [462, 219] width 1 height 4
radio input "true"
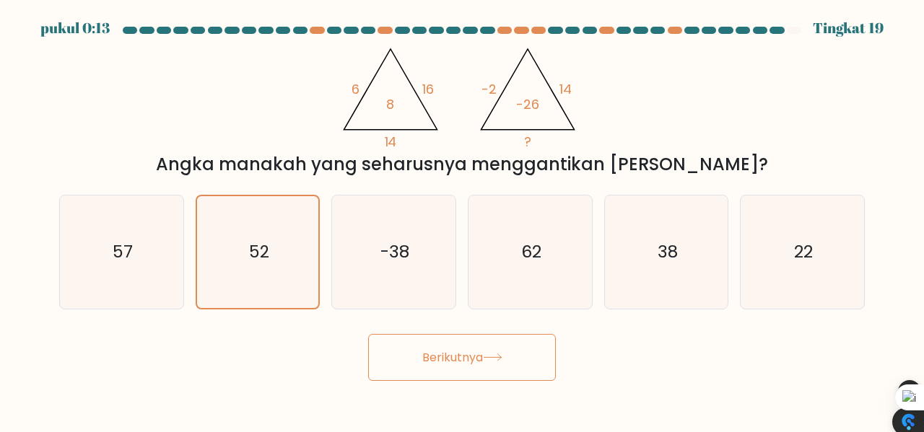
click at [461, 356] on font "Berikutnya" at bounding box center [452, 357] width 61 height 17
click at [480, 362] on font "Berikutnya" at bounding box center [452, 357] width 61 height 17
click at [471, 357] on font "Berikutnya" at bounding box center [452, 357] width 61 height 17
click at [631, 383] on body "pukul 0:05 Tingkat 19" at bounding box center [462, 219] width 924 height 438
click at [495, 352] on button "Berikutnya" at bounding box center [462, 357] width 188 height 47
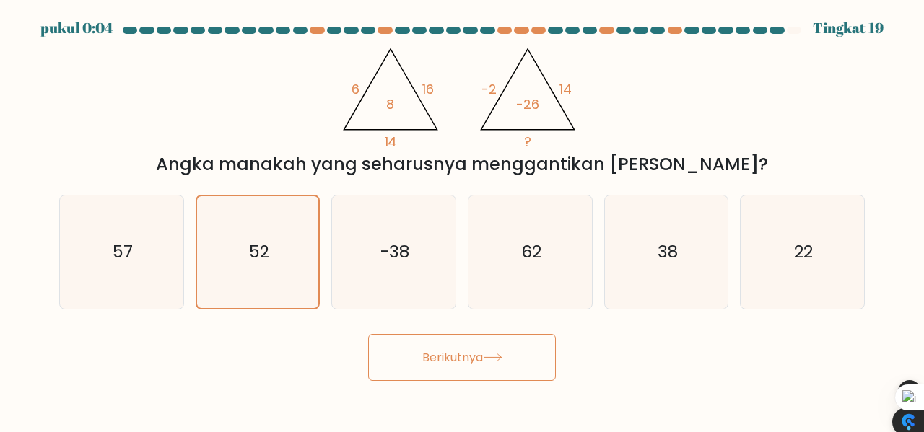
click at [495, 352] on button "Berikutnya" at bounding box center [462, 357] width 188 height 47
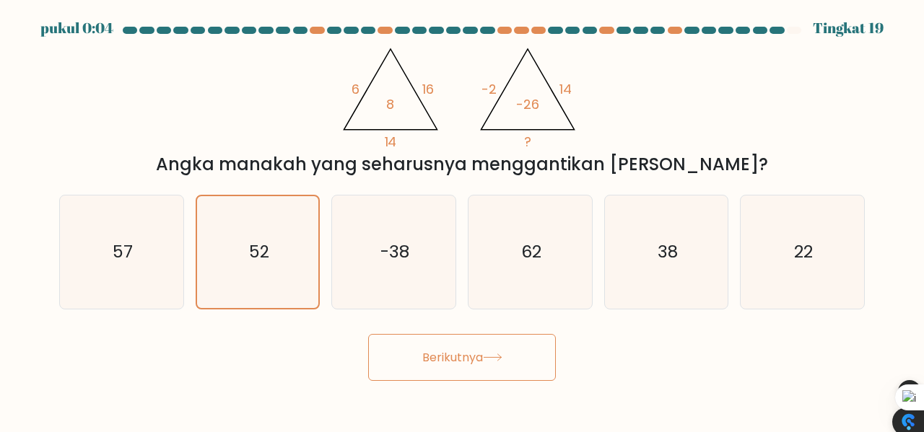
click at [495, 352] on button "Berikutnya" at bounding box center [462, 357] width 188 height 47
drag, startPoint x: 141, startPoint y: 228, endPoint x: 159, endPoint y: 231, distance: 18.3
click at [141, 227] on icon "57" at bounding box center [121, 252] width 113 height 113
click at [462, 220] on input "A. 57" at bounding box center [462, 219] width 1 height 4
radio input "true"
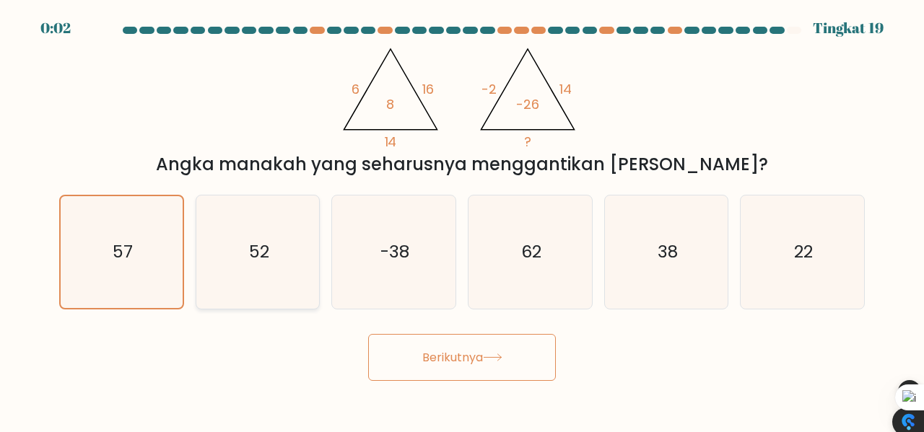
click at [237, 245] on icon "52" at bounding box center [257, 252] width 113 height 113
click at [462, 220] on input "B. 52" at bounding box center [462, 219] width 1 height 4
radio input "true"
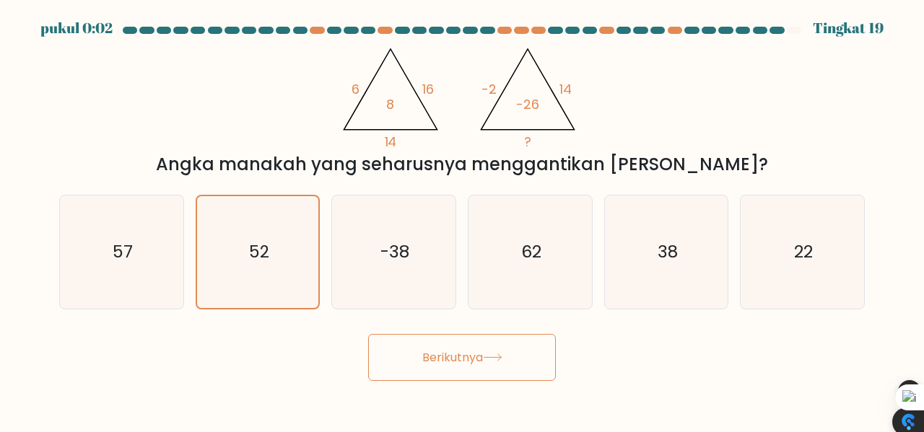
click at [526, 377] on button "Berikutnya" at bounding box center [462, 357] width 188 height 47
click at [521, 374] on button "Berikutnya" at bounding box center [462, 357] width 188 height 47
click at [518, 372] on button "Berikutnya" at bounding box center [462, 357] width 188 height 47
click at [518, 370] on button "Berikutnya" at bounding box center [462, 357] width 188 height 47
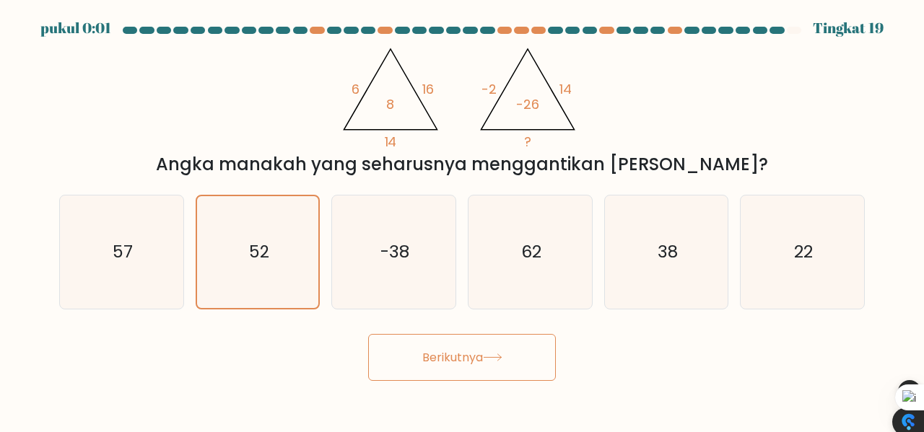
click at [518, 370] on button "Berikutnya" at bounding box center [462, 357] width 188 height 47
click at [492, 358] on icon at bounding box center [492, 358] width 17 height 6
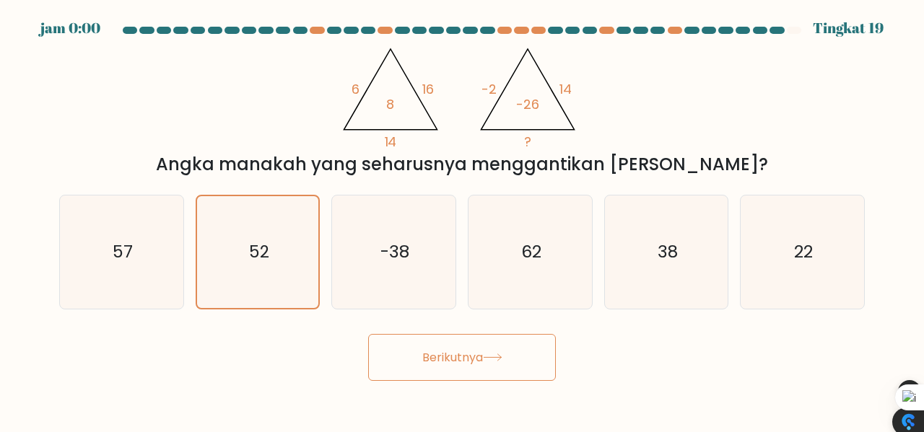
click at [492, 358] on icon at bounding box center [492, 358] width 17 height 6
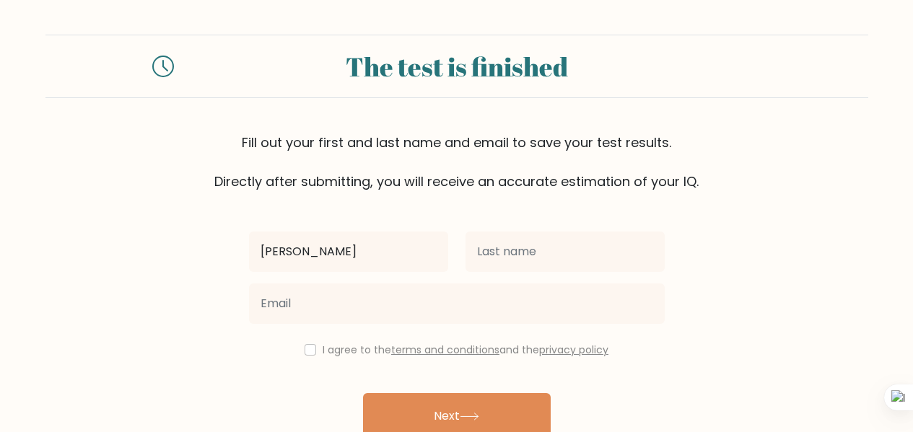
type input "[PERSON_NAME]"
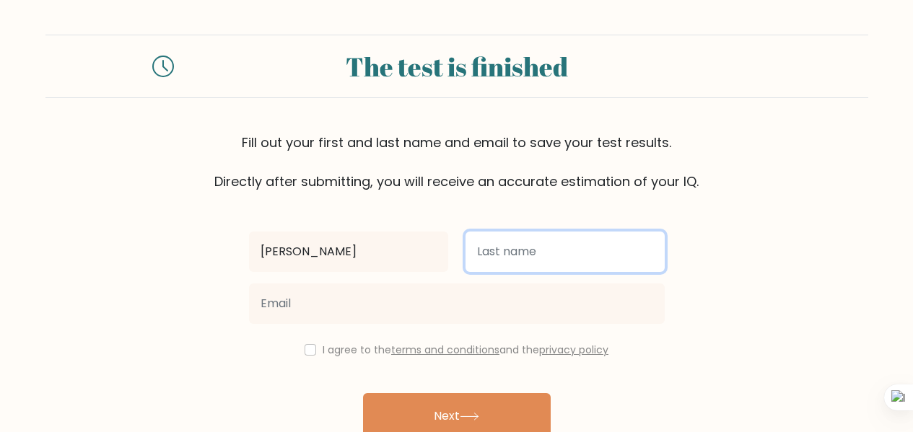
click at [595, 258] on input "text" at bounding box center [565, 252] width 199 height 40
type input "Christian Anggaraksa"
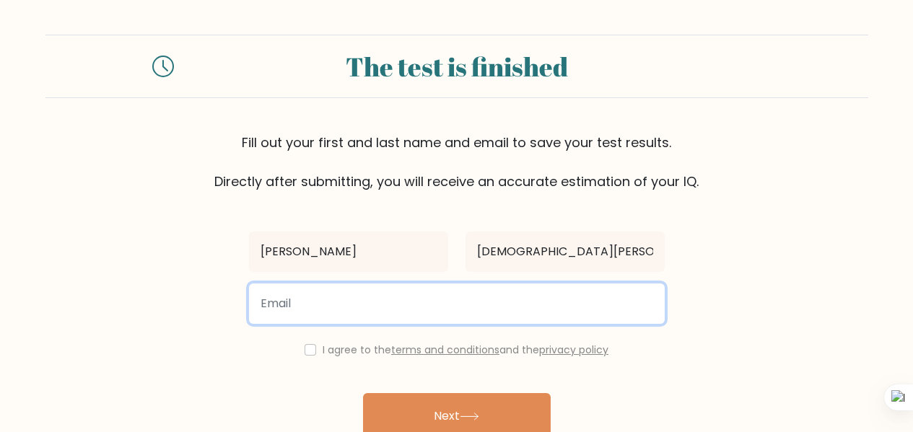
click at [482, 308] on input "email" at bounding box center [457, 304] width 416 height 40
type input "fransiskus.anggaraksa@gmail.com"
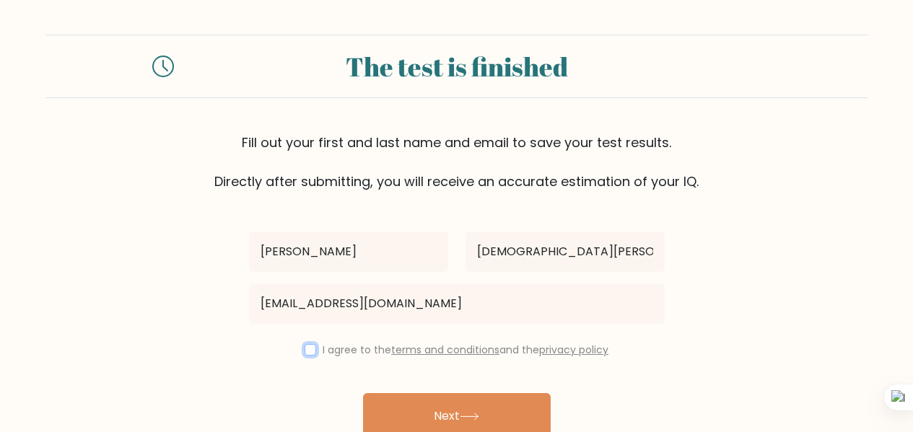
click at [305, 349] on input "checkbox" at bounding box center [311, 350] width 12 height 12
checkbox input "true"
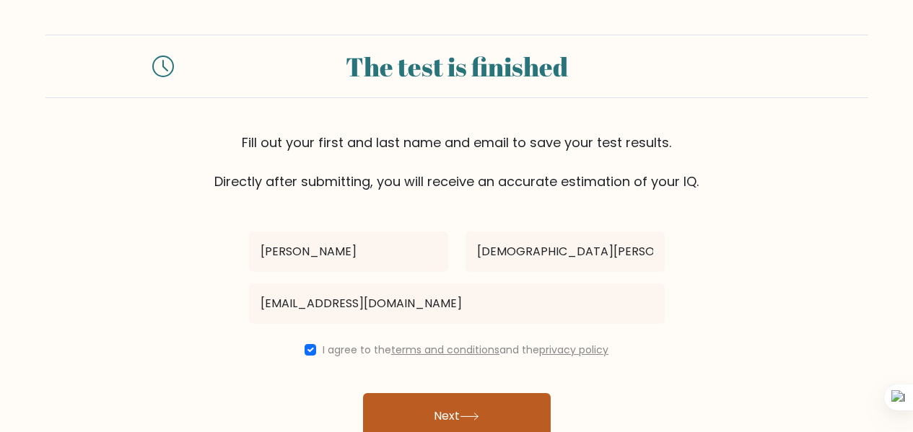
click at [414, 400] on button "Next" at bounding box center [457, 417] width 188 height 46
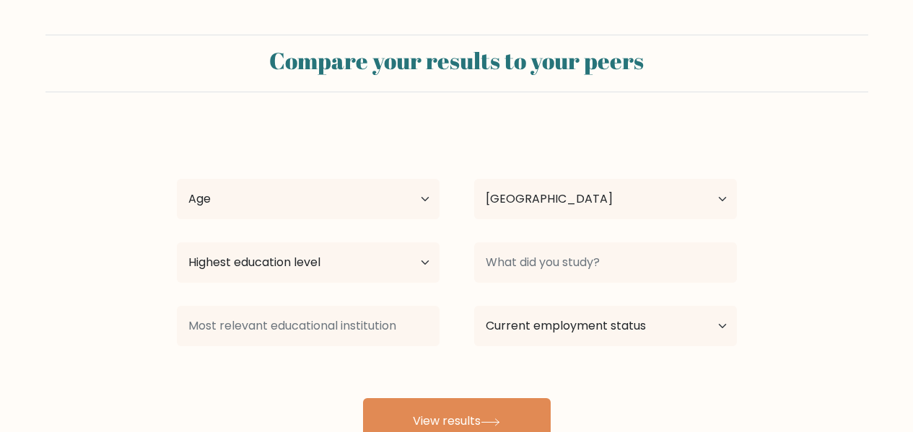
select select "ID"
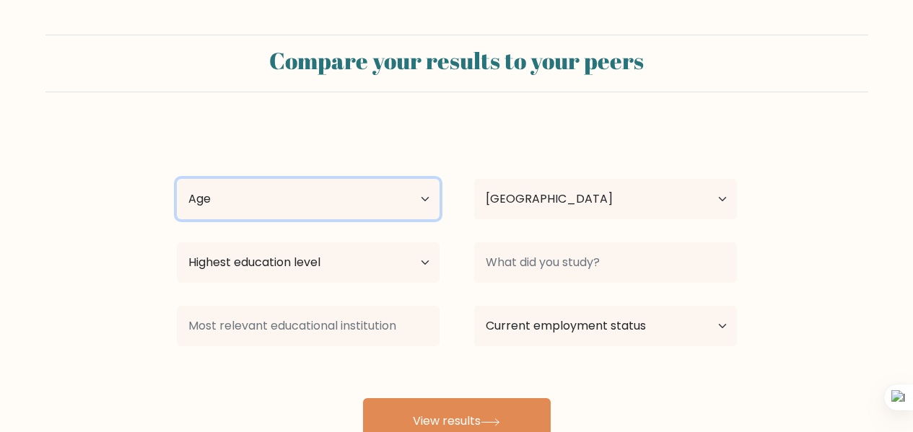
click at [372, 208] on select "Age Under 18 years old 18-24 years old 25-34 years old 35-44 years old 45-54 ye…" at bounding box center [308, 199] width 263 height 40
select select "18_24"
click at [177, 179] on select "Age Under 18 years old 18-24 years old 25-34 years old 35-44 years old 45-54 ye…" at bounding box center [308, 199] width 263 height 40
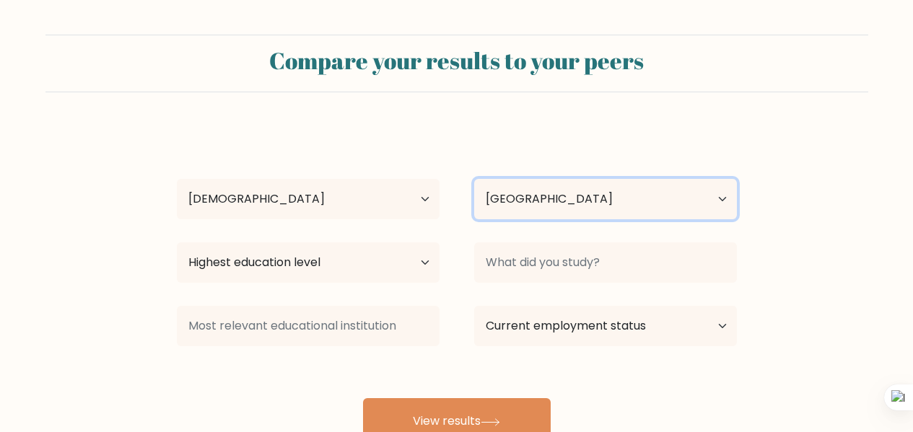
click at [549, 195] on select "Country Afghanistan Albania Algeria American Samoa Andorra Angola Anguilla Anta…" at bounding box center [605, 199] width 263 height 40
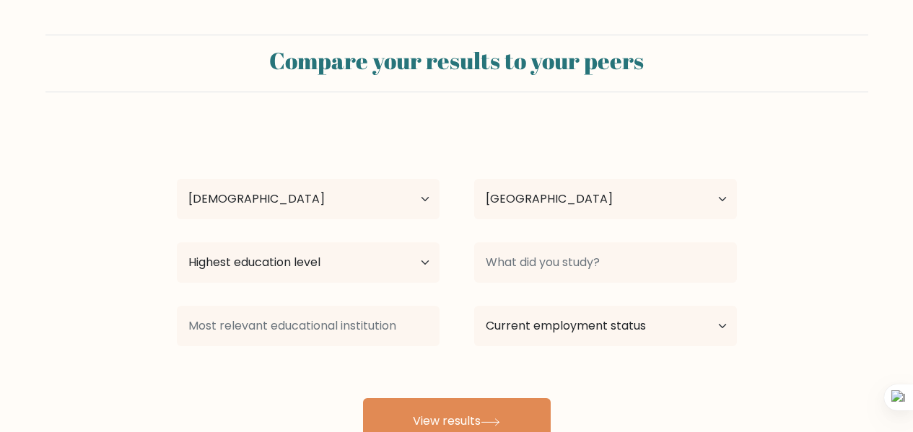
click at [285, 138] on div "Fransiskus Xaverius Christian Anggaraksa Age Under 18 years old 18-24 years old…" at bounding box center [457, 286] width 578 height 318
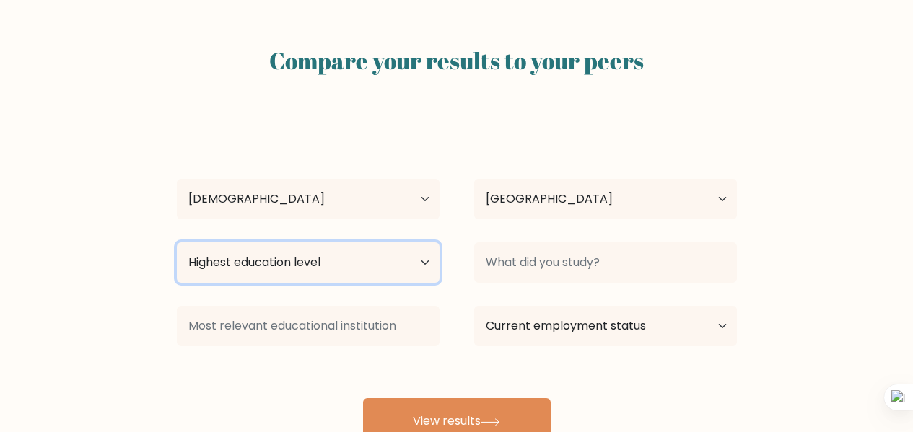
click at [347, 264] on select "Highest education level No schooling Primary Lower Secondary Upper Secondary Oc…" at bounding box center [308, 263] width 263 height 40
select select "bachelors_degree"
click at [177, 243] on select "Highest education level No schooling Primary Lower Secondary Upper Secondary Oc…" at bounding box center [308, 263] width 263 height 40
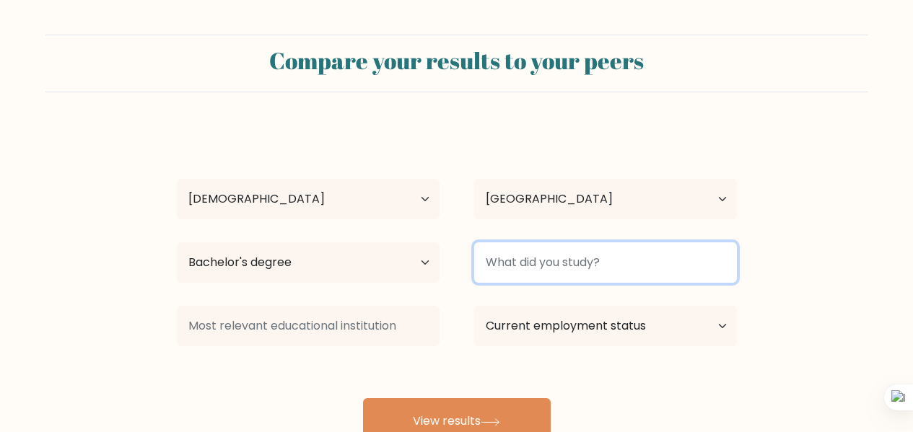
click at [627, 268] on input at bounding box center [605, 263] width 263 height 40
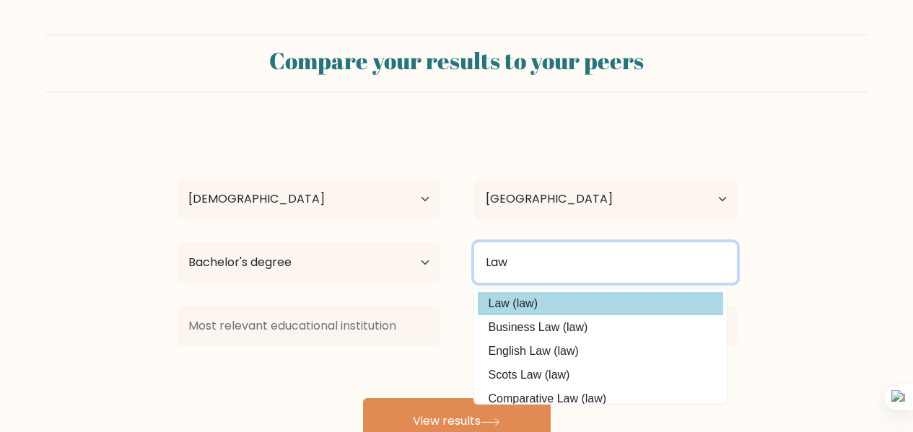
type input "Law"
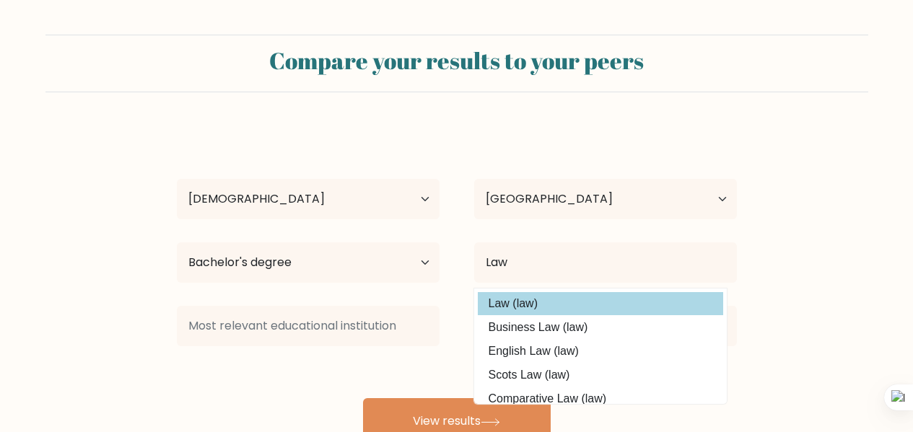
click at [590, 303] on option "Law (law)" at bounding box center [600, 303] width 245 height 23
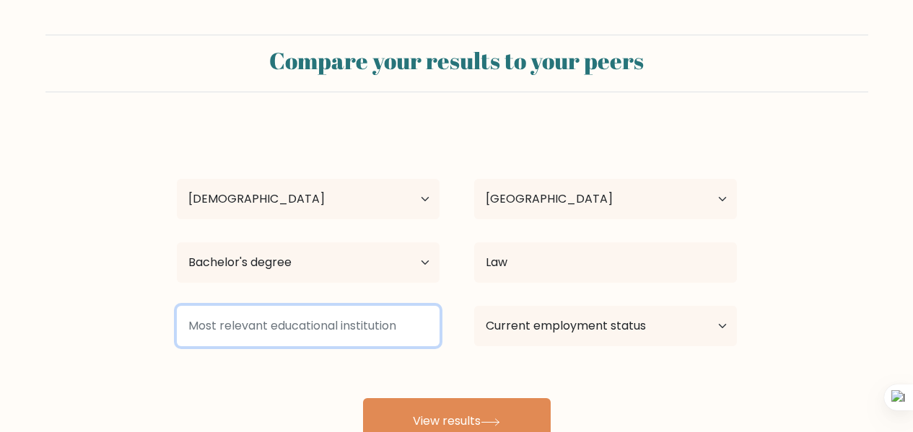
click at [288, 307] on input at bounding box center [308, 326] width 263 height 40
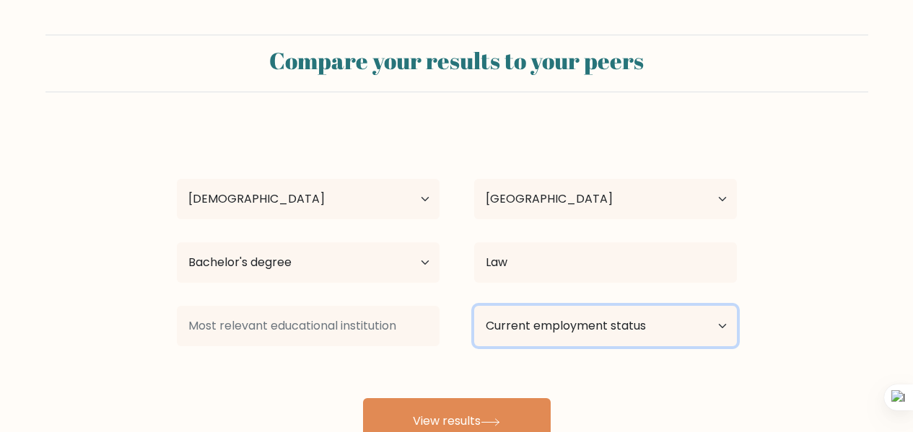
drag, startPoint x: 562, startPoint y: 334, endPoint x: 544, endPoint y: 334, distance: 18.1
click at [562, 334] on select "Current employment status Employed Student Retired Other / prefer not to answer" at bounding box center [605, 326] width 263 height 40
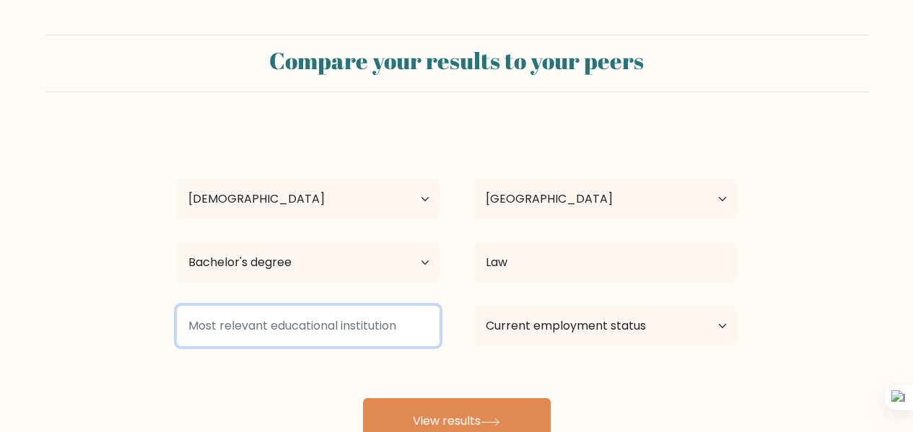
click at [380, 333] on input at bounding box center [308, 326] width 263 height 40
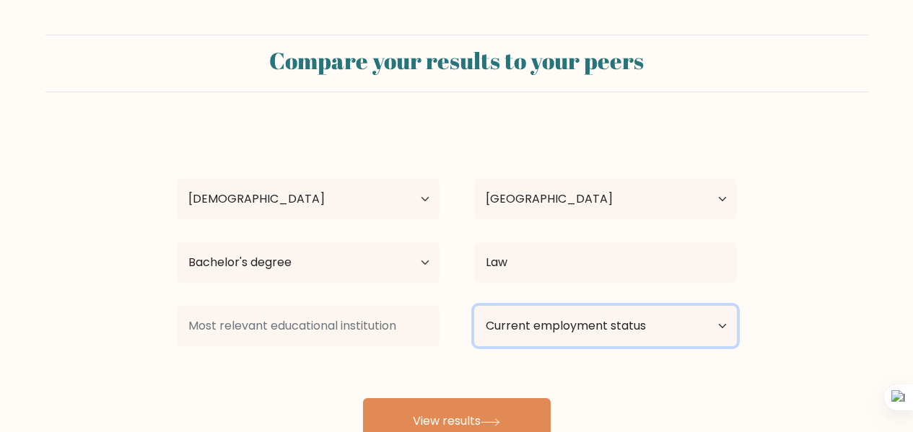
click at [523, 331] on select "Current employment status Employed Student Retired Other / prefer not to answer" at bounding box center [605, 326] width 263 height 40
select select "student"
click at [474, 306] on select "Current employment status Employed Student Retired Other / prefer not to answer" at bounding box center [605, 326] width 263 height 40
click at [534, 326] on select "Current employment status Employed Student Retired Other / prefer not to answer" at bounding box center [605, 326] width 263 height 40
click at [474, 306] on select "Current employment status Employed Student Retired Other / prefer not to answer" at bounding box center [605, 326] width 263 height 40
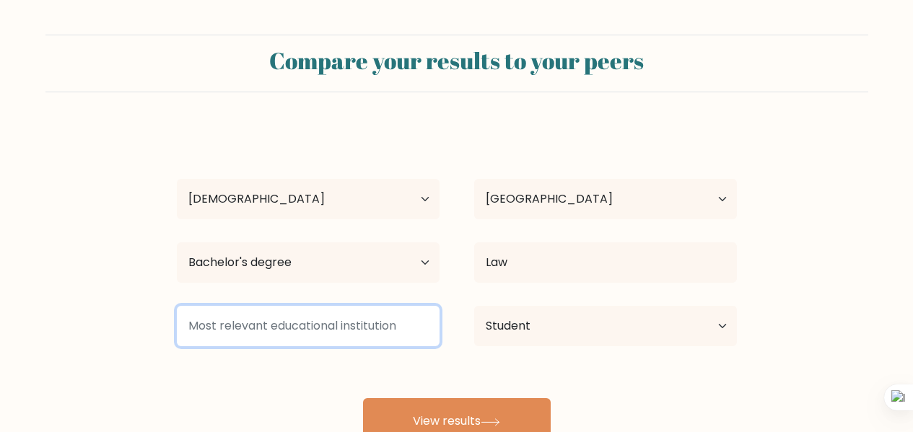
click at [364, 334] on input at bounding box center [308, 326] width 263 height 40
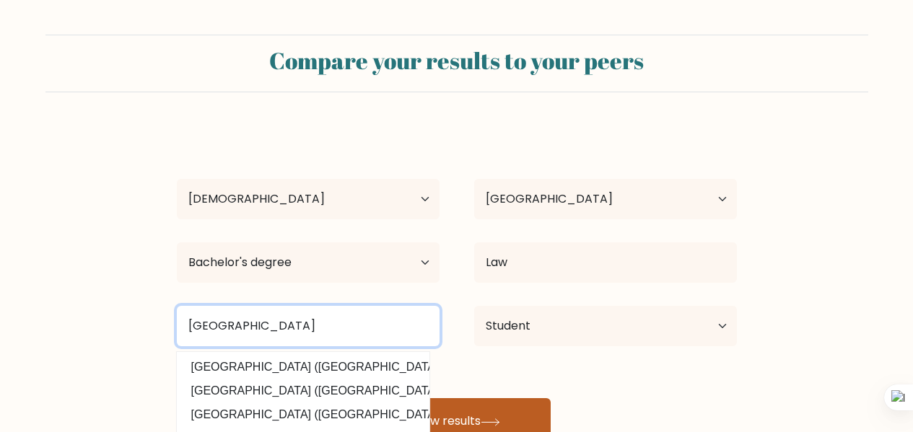
type input "Universitas Bhayangkara Jakarta Raya"
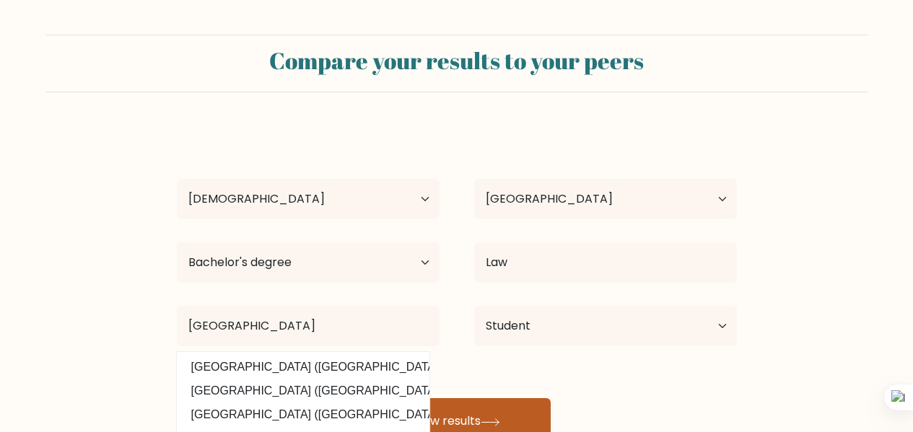
click at [484, 407] on button "View results" at bounding box center [457, 422] width 188 height 46
